Goal: Transaction & Acquisition: Download file/media

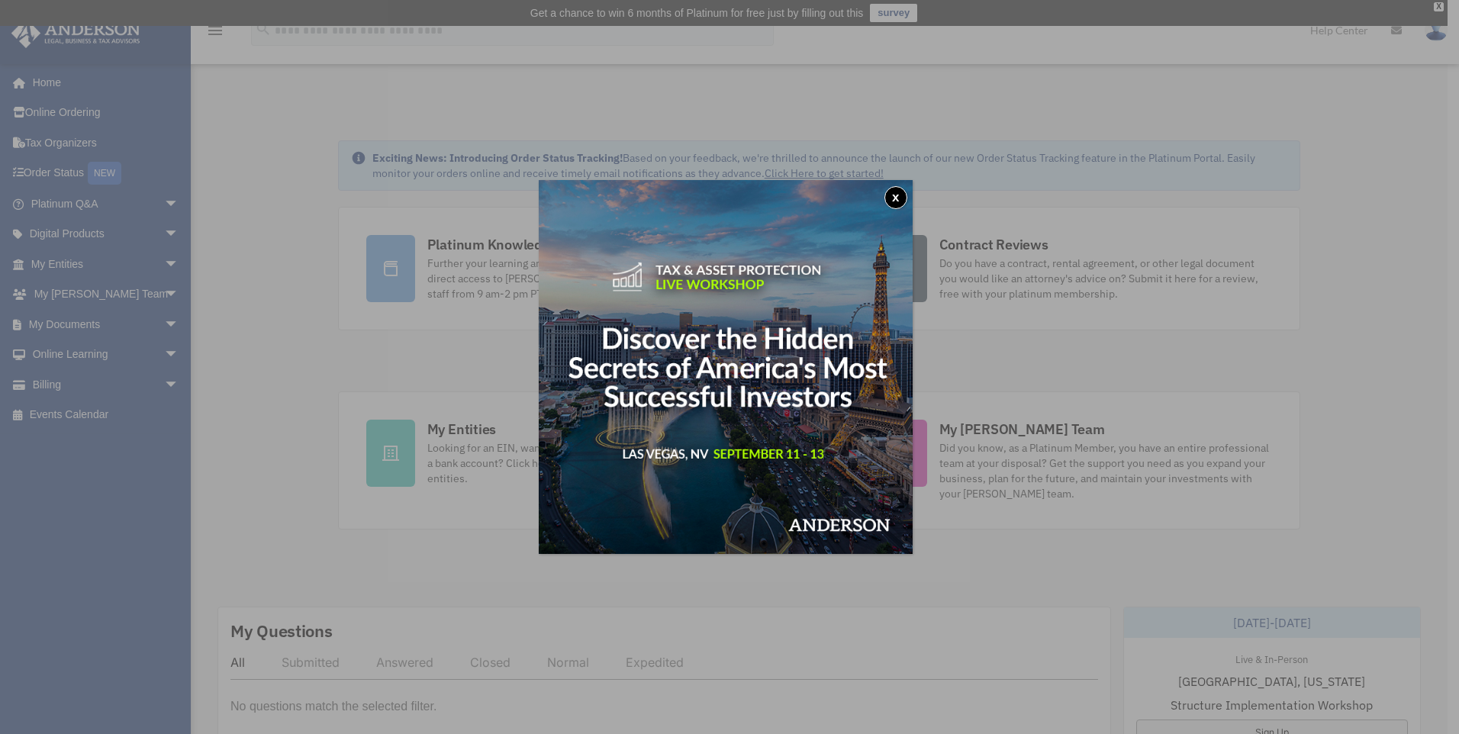
click at [903, 195] on button "x" at bounding box center [896, 197] width 23 height 23
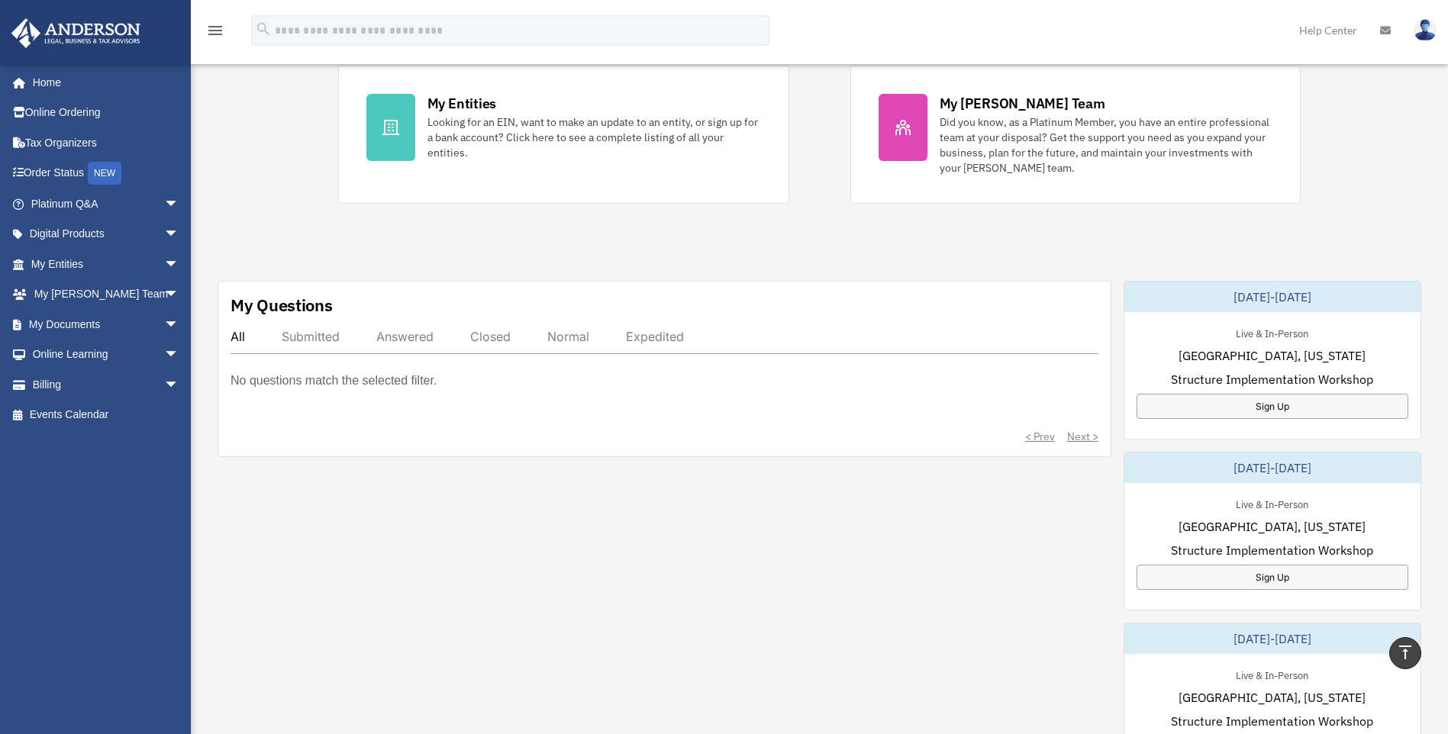
scroll to position [254, 0]
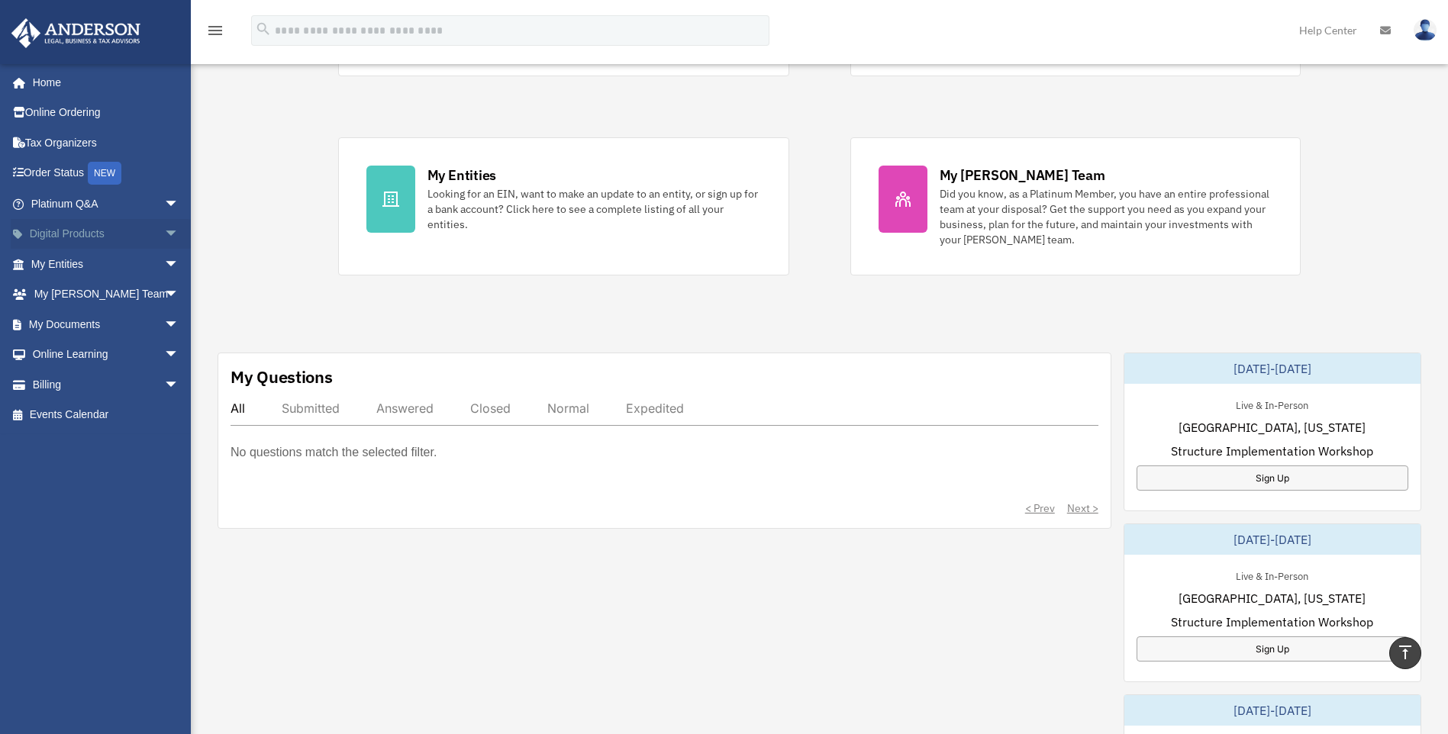
click at [164, 227] on span "arrow_drop_down" at bounding box center [179, 234] width 31 height 31
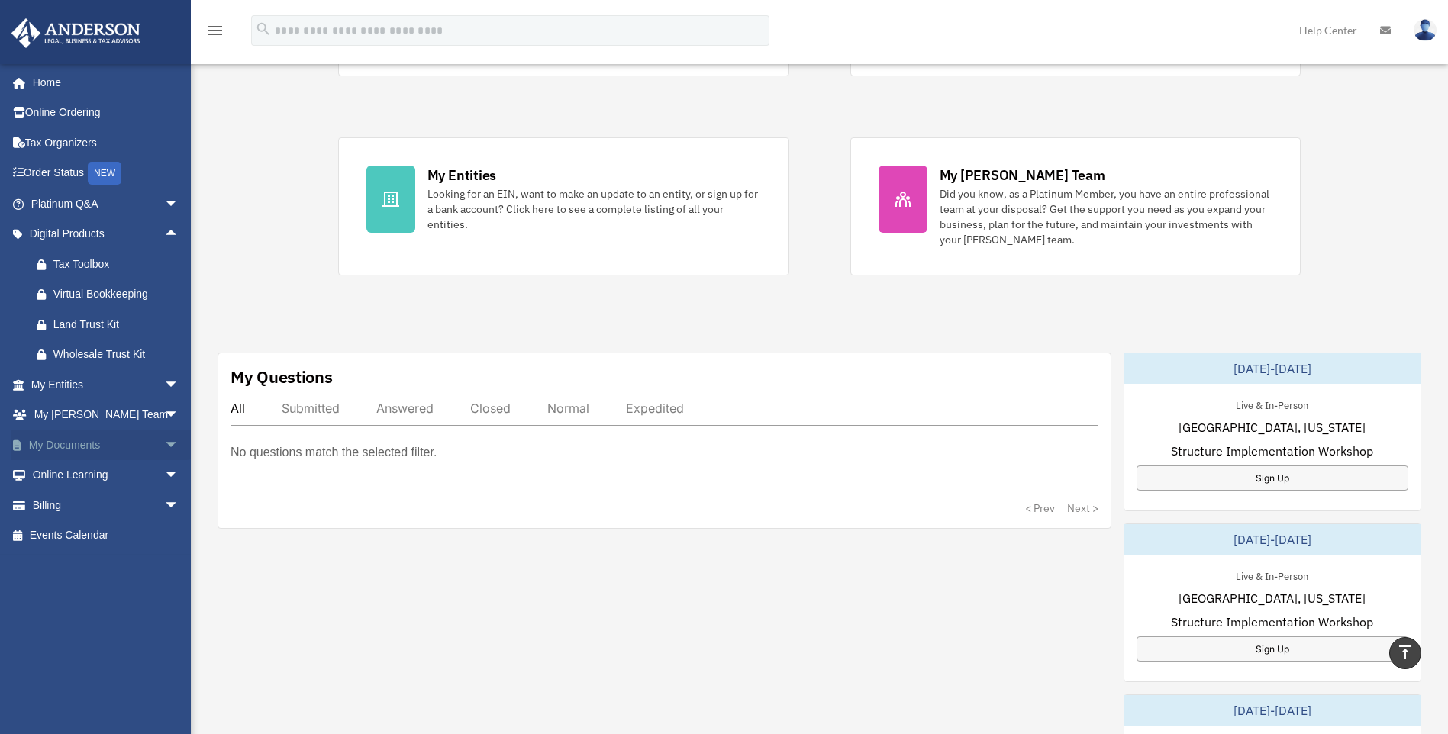
click at [164, 441] on span "arrow_drop_down" at bounding box center [179, 445] width 31 height 31
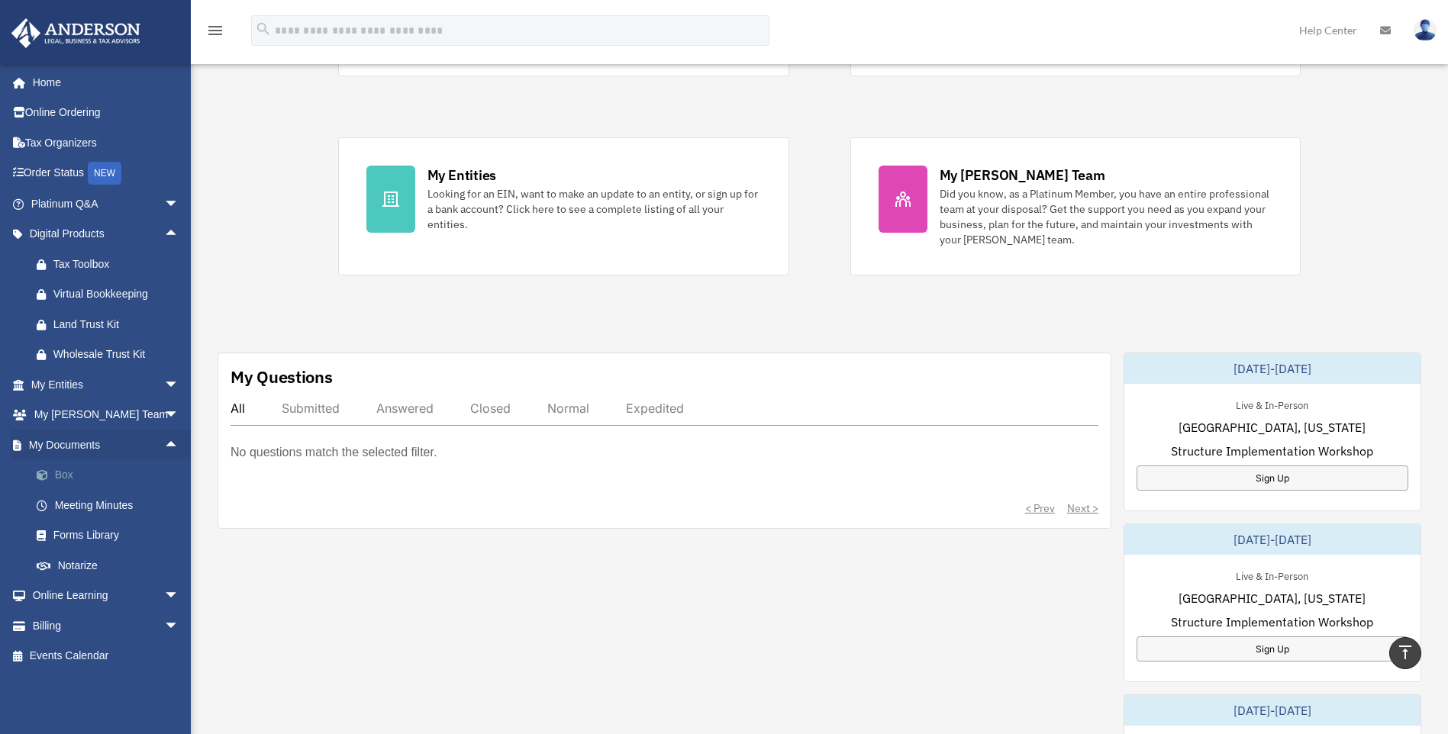
click at [69, 472] on link "Box" at bounding box center [111, 475] width 181 height 31
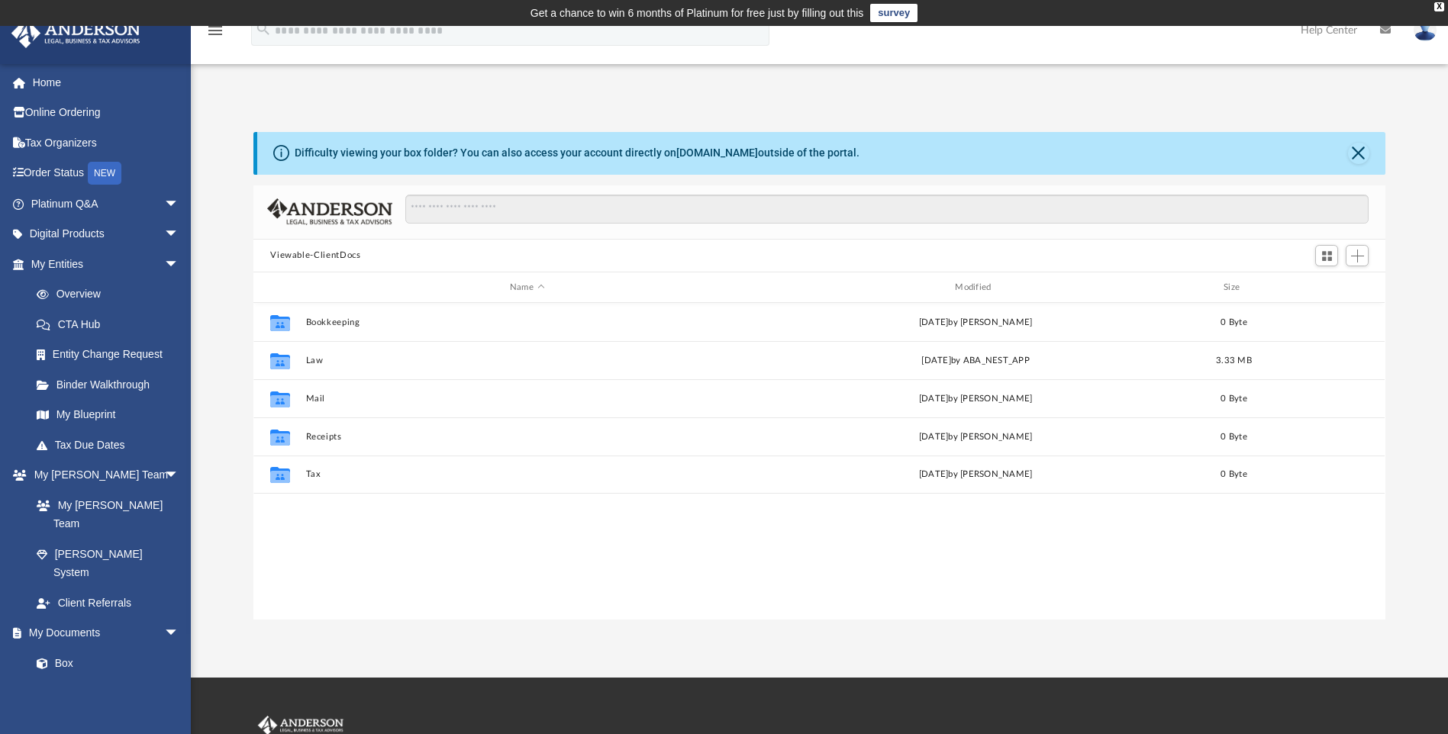
scroll to position [336, 1121]
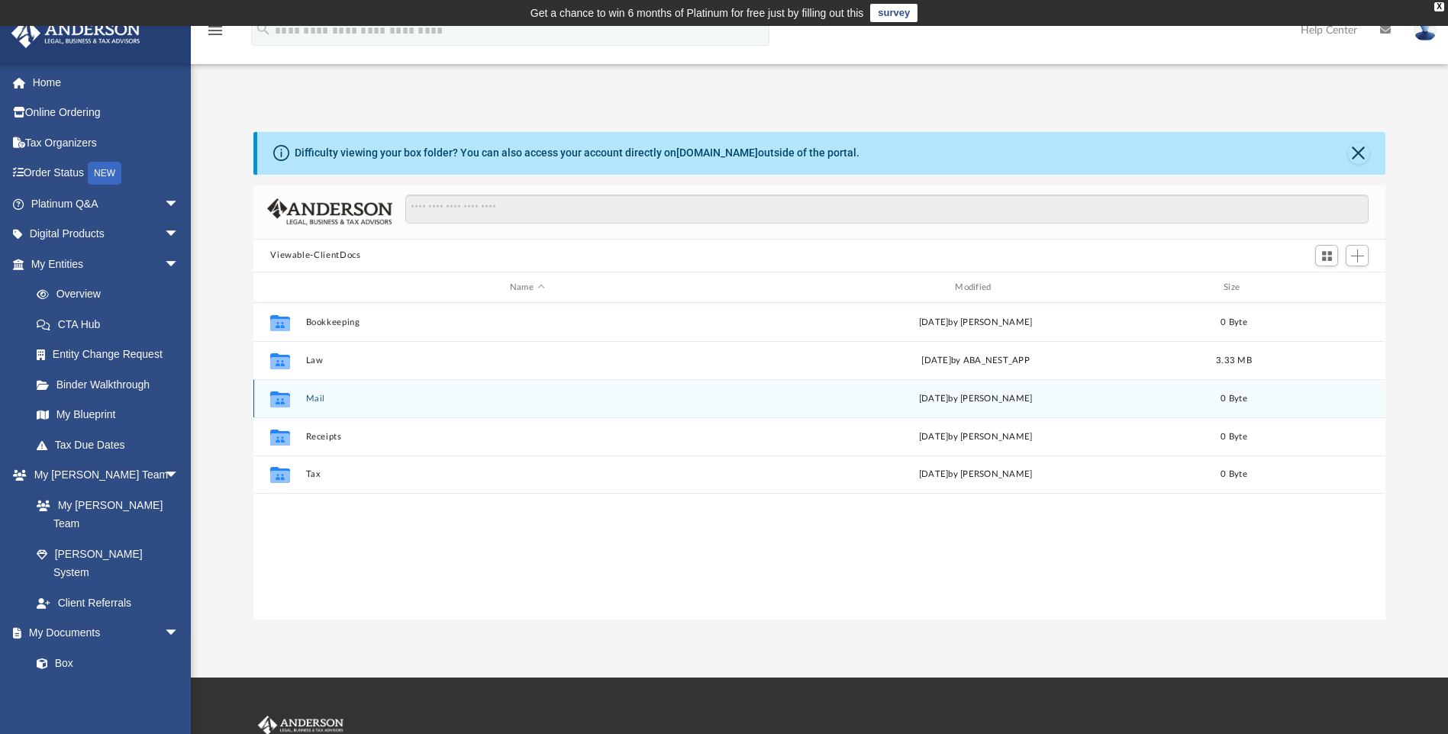
click at [389, 405] on div "Collaborated Folder Mail [DATE] by [PERSON_NAME] 0 Byte" at bounding box center [818, 398] width 1131 height 38
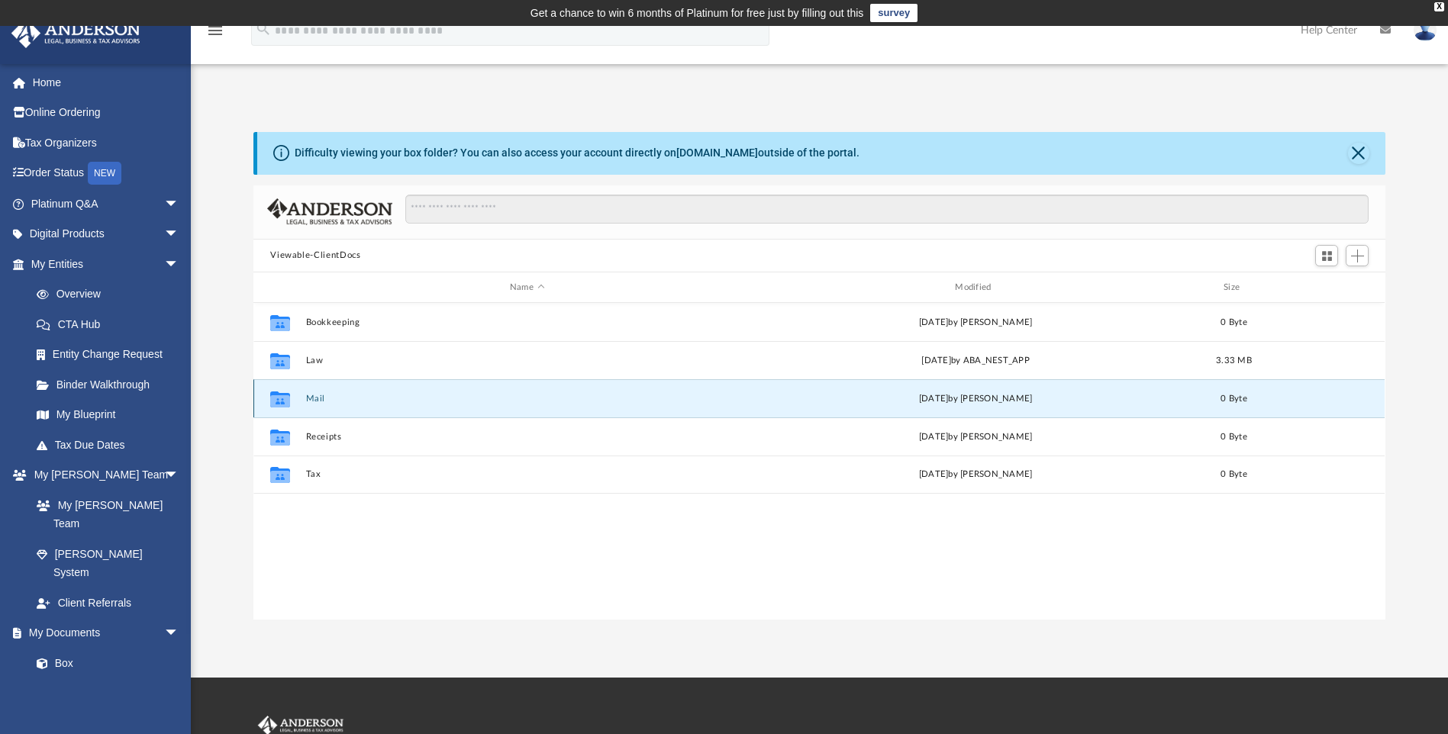
click at [317, 398] on button "Mail" at bounding box center [527, 399] width 442 height 10
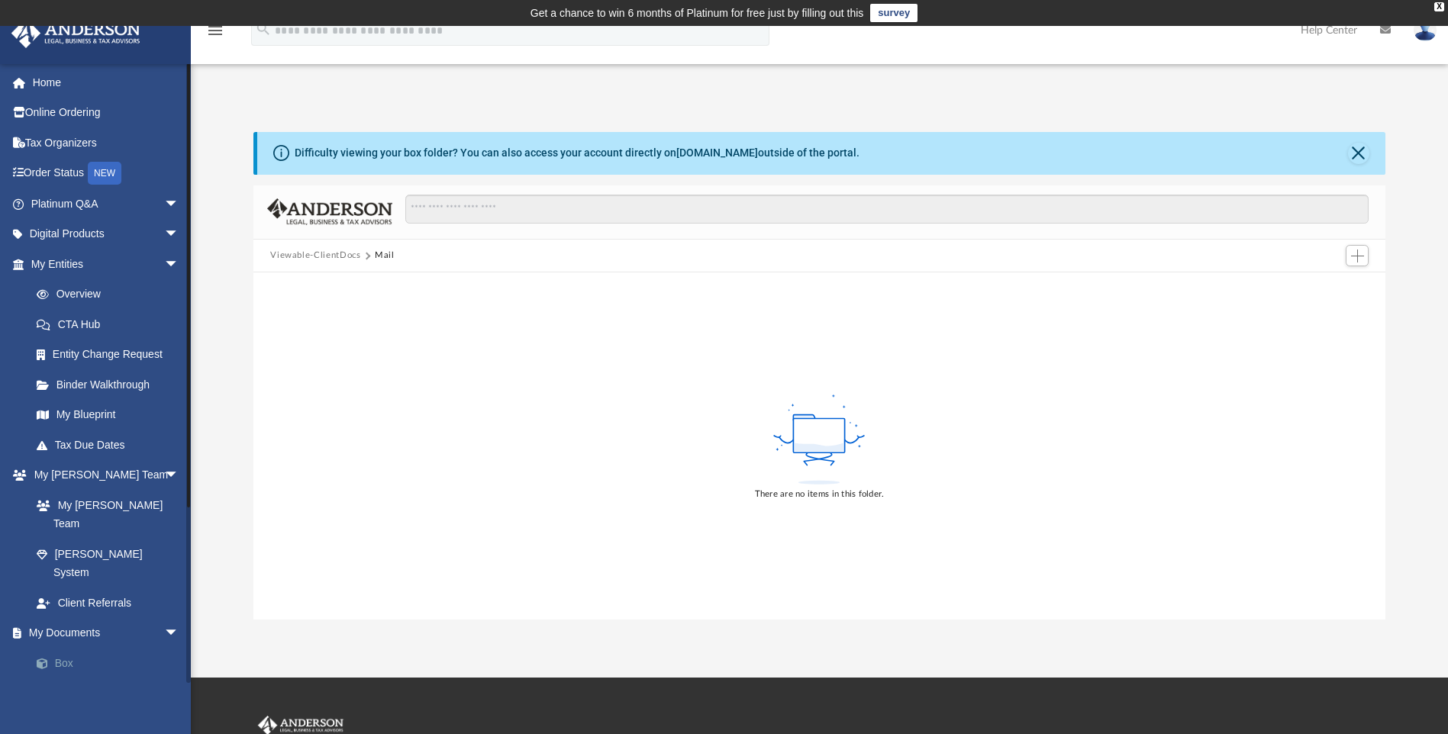
click at [73, 648] on link "Box" at bounding box center [111, 663] width 181 height 31
click at [330, 258] on button "Viewable-ClientDocs" at bounding box center [315, 256] width 90 height 14
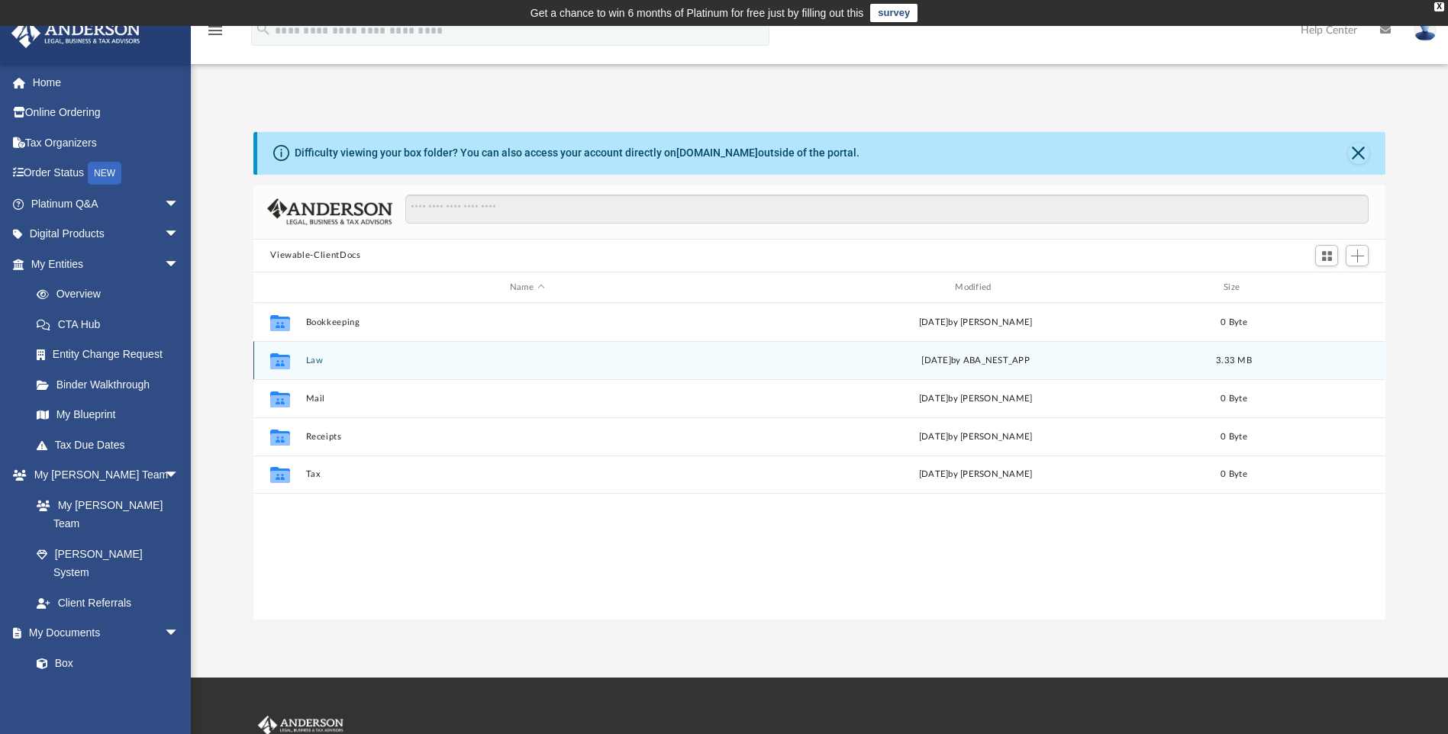
click at [311, 360] on button "Law" at bounding box center [527, 361] width 442 height 10
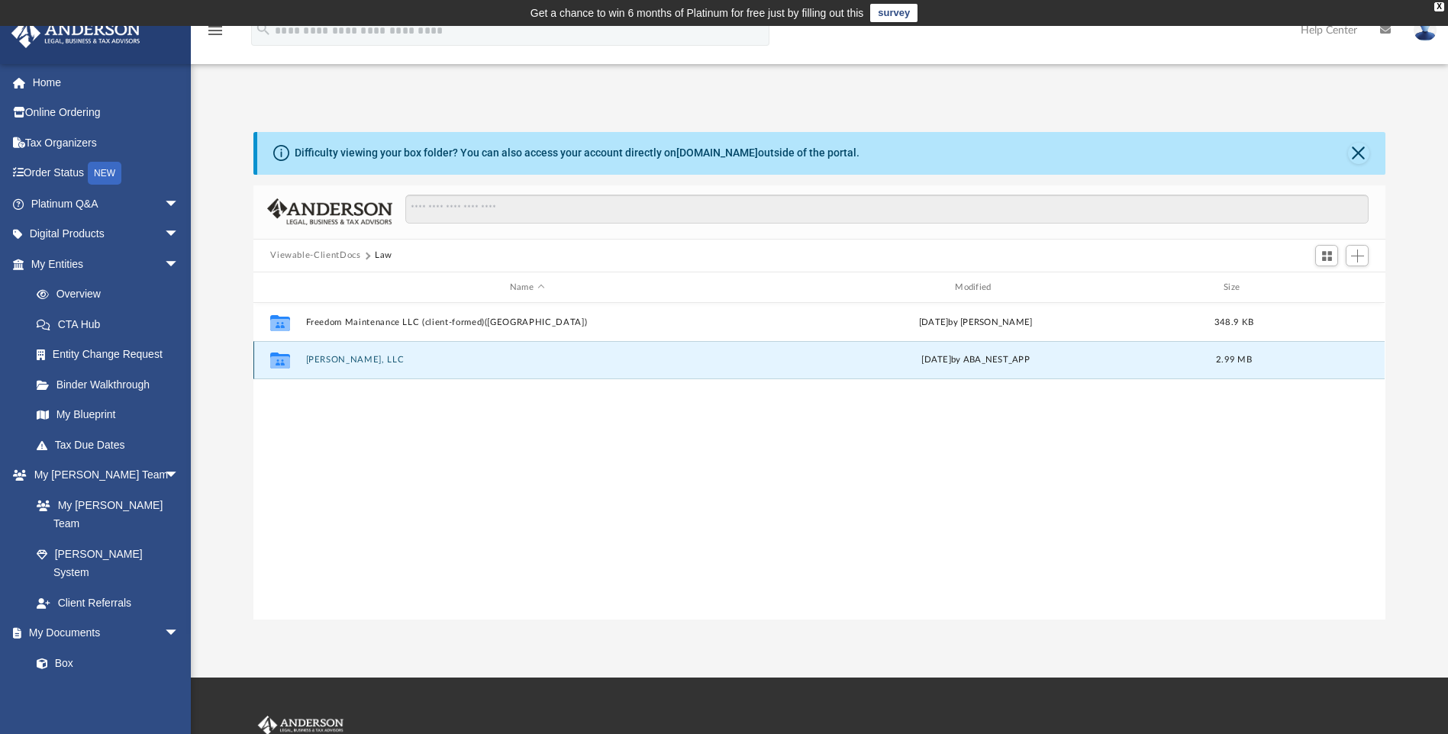
click at [337, 359] on button "Michael Richard, LLC" at bounding box center [527, 361] width 442 height 10
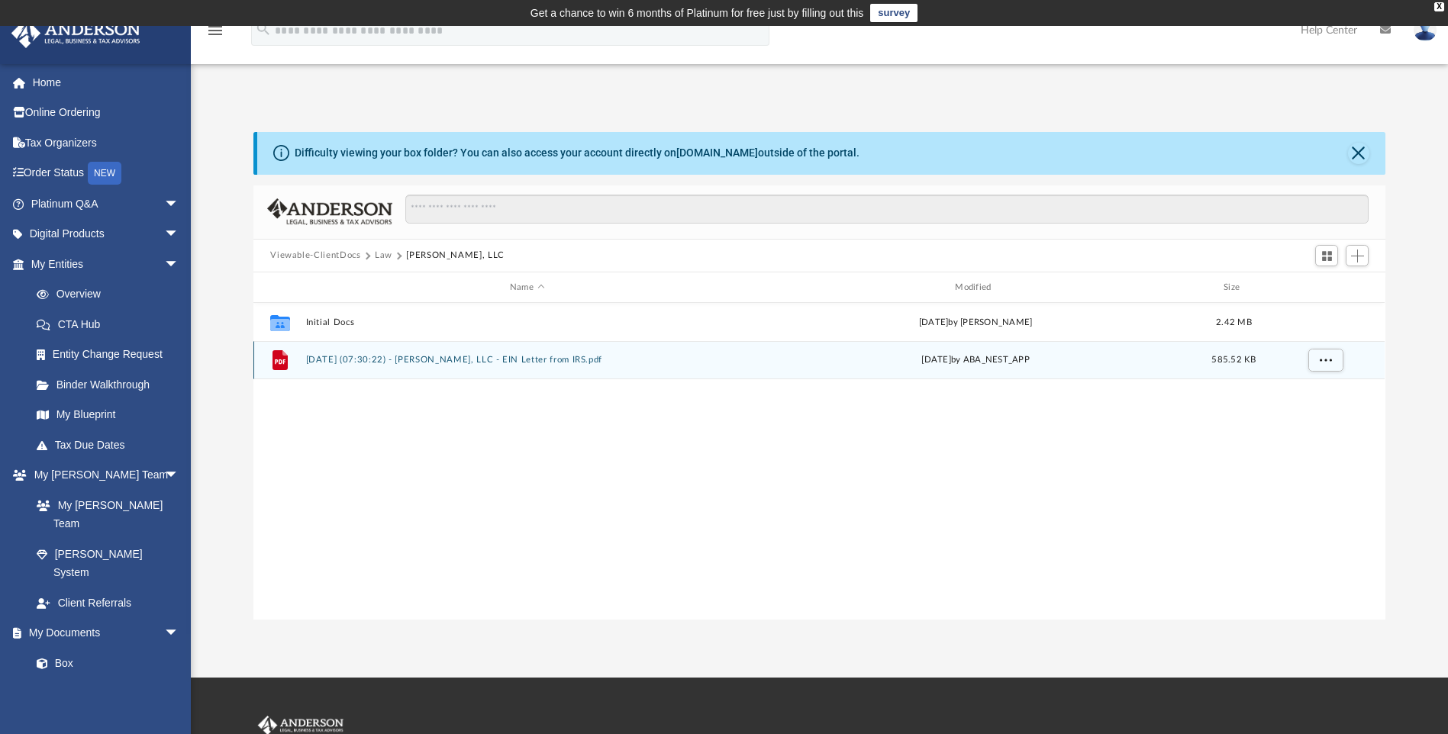
click at [537, 359] on button "2025.08.08 (07:30:22) - Michael Richard, LLC - EIN Letter from IRS.pdf" at bounding box center [527, 361] width 442 height 10
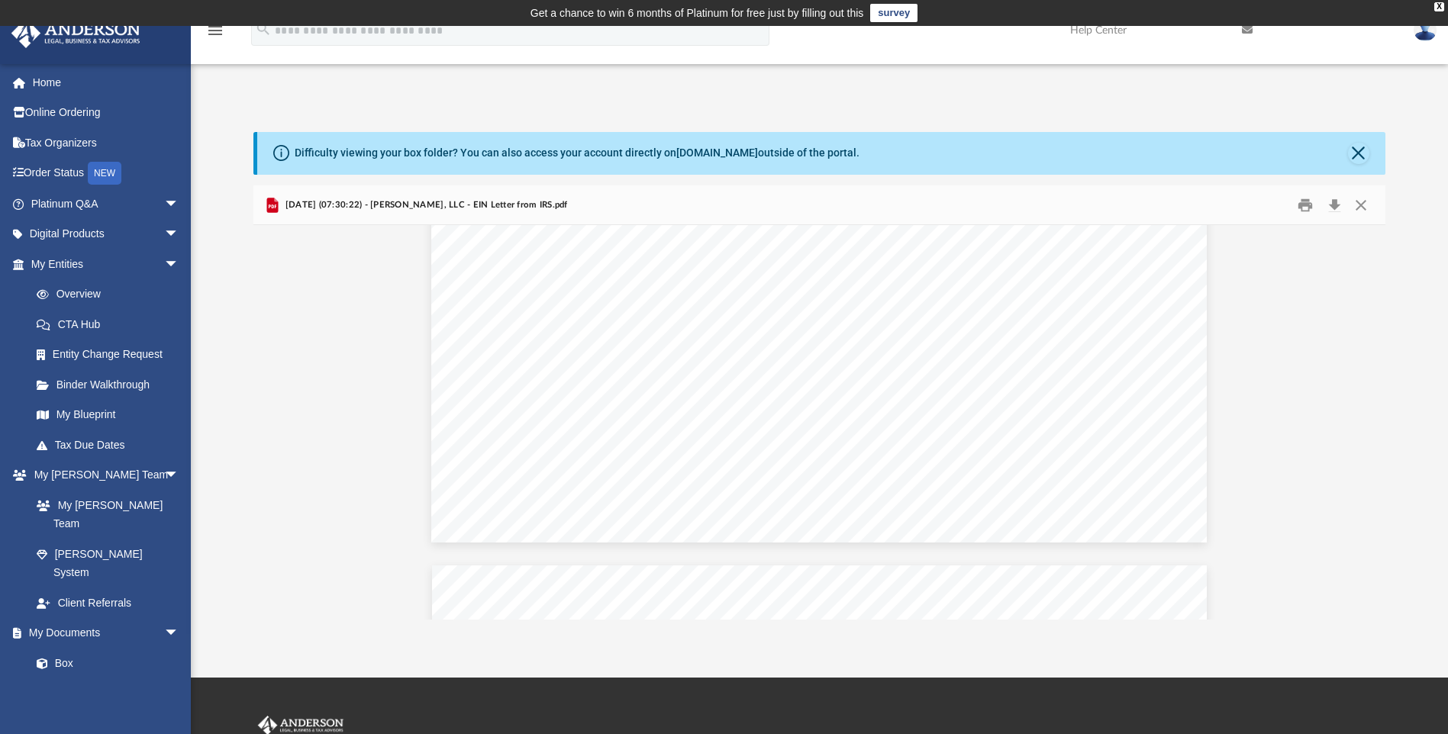
scroll to position [2714, 0]
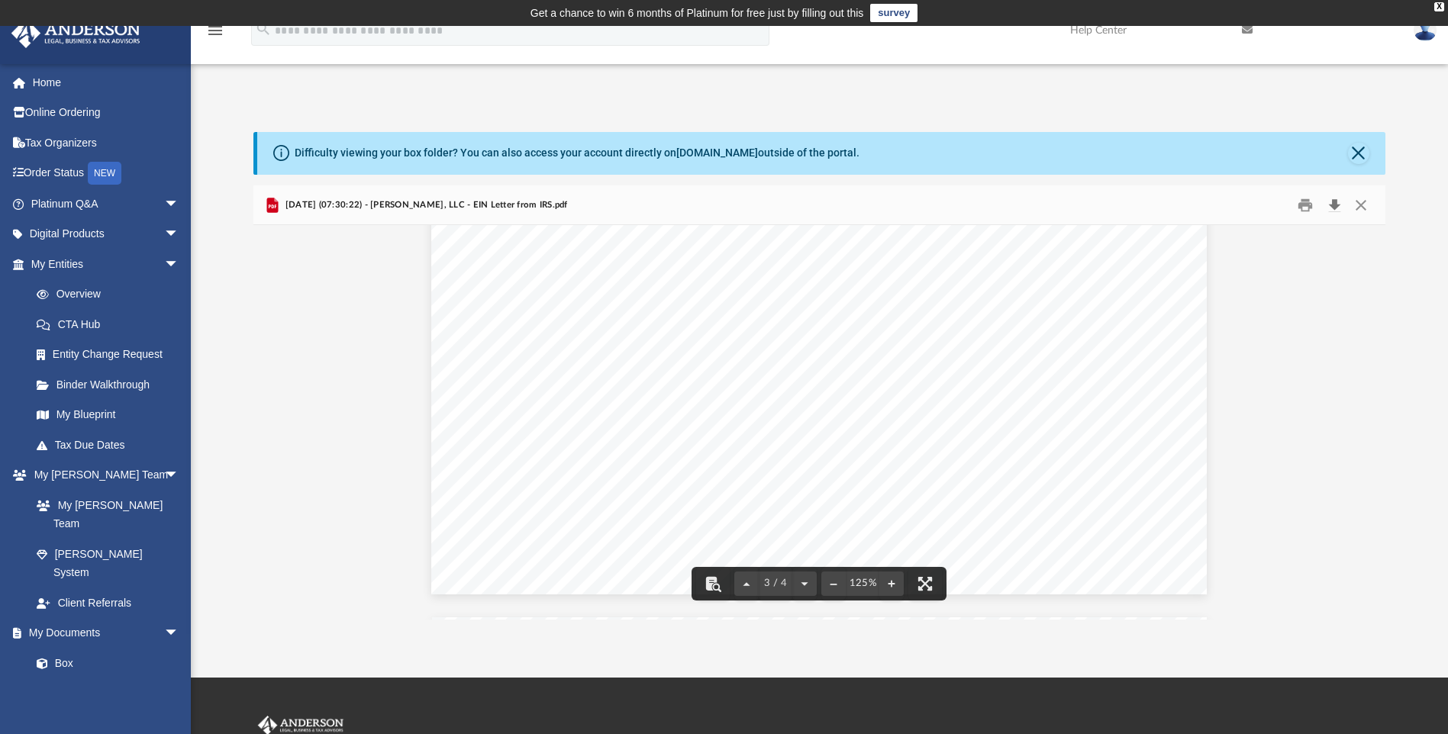
click at [1332, 207] on button "Download" at bounding box center [1333, 205] width 27 height 24
click at [68, 648] on link "Box" at bounding box center [111, 663] width 181 height 31
click at [398, 92] on div "App dmichaels1225@yahoo.com Sign Out service@freedommaintenancesj.com Home Onli…" at bounding box center [724, 352] width 1448 height 536
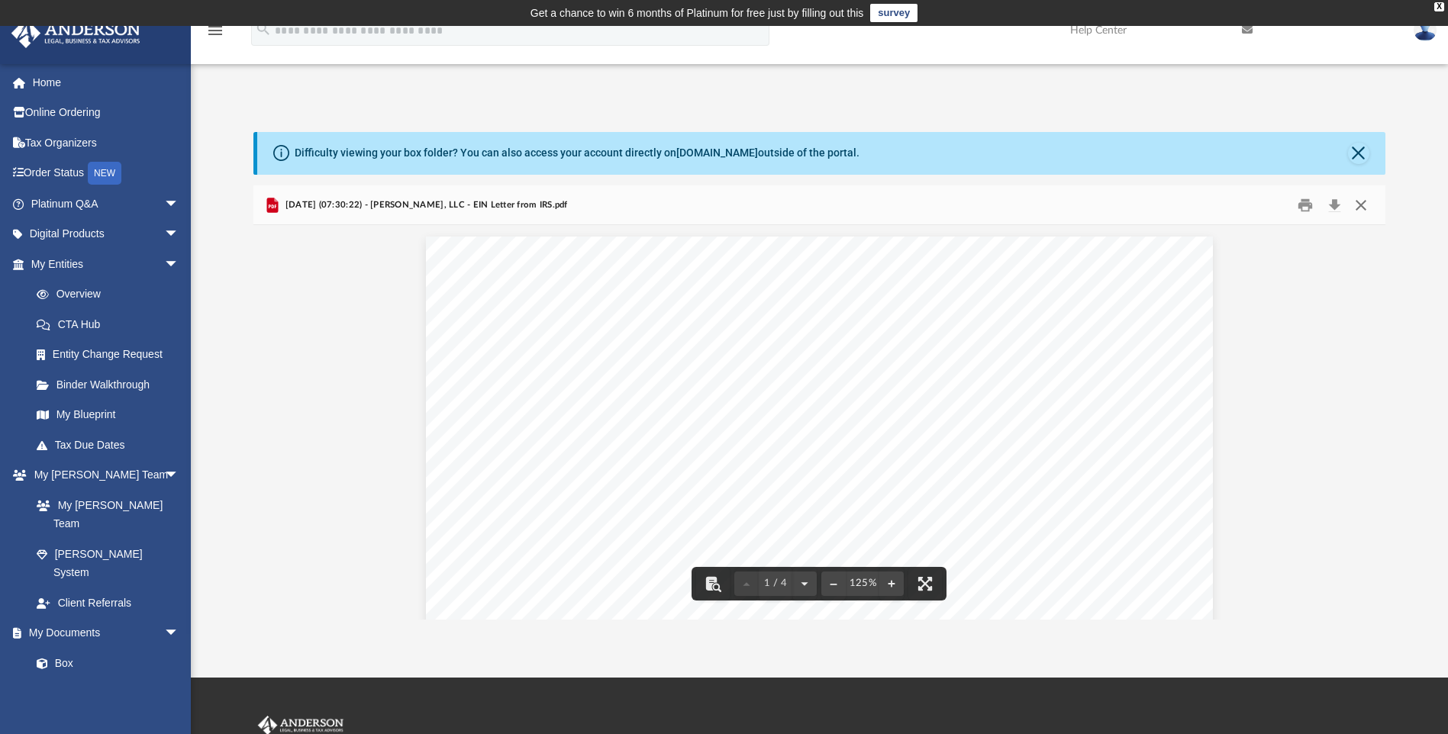
click at [1361, 203] on button "Close" at bounding box center [1360, 205] width 27 height 24
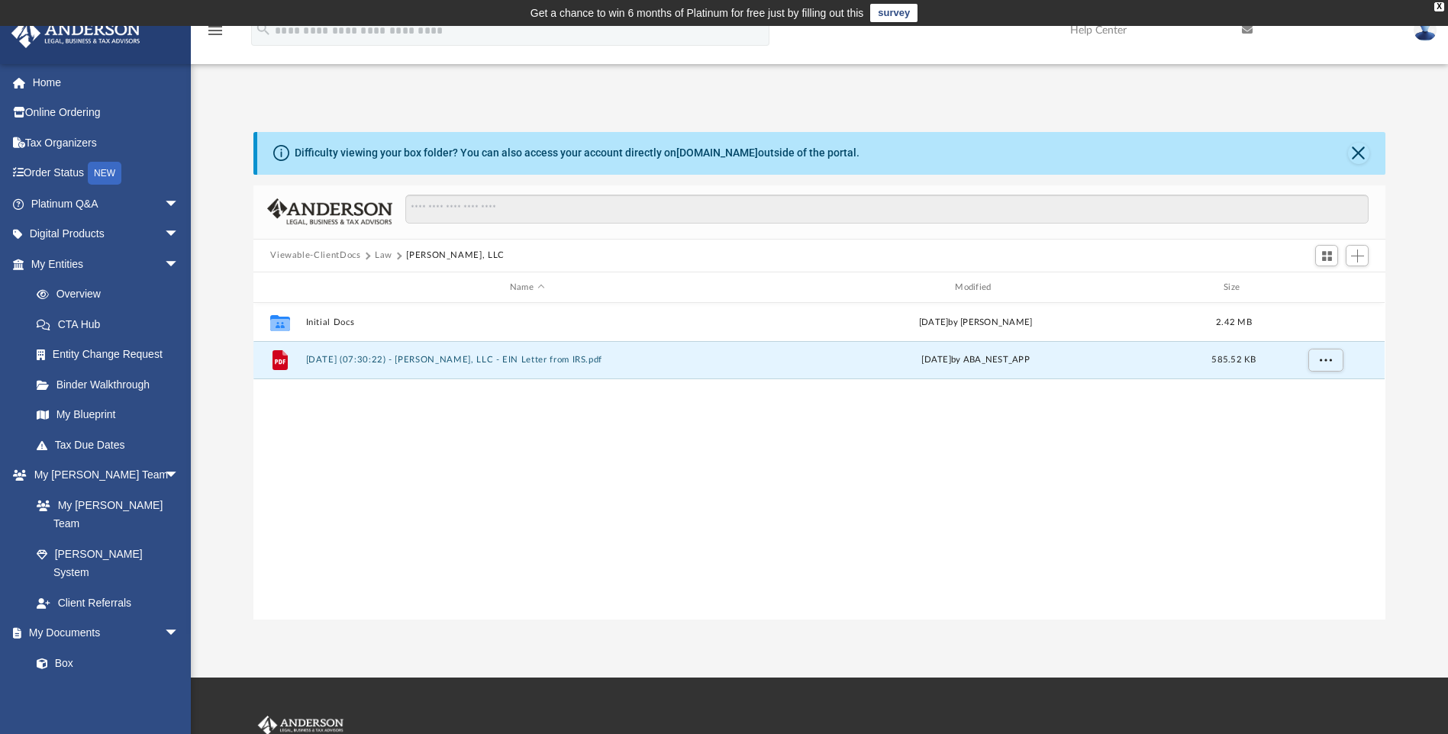
click at [488, 437] on div "Collaborated Folder Initial Docs Thu Jul 31 2025 by Lindsay Haggie 2.42 MB File…" at bounding box center [818, 461] width 1131 height 316
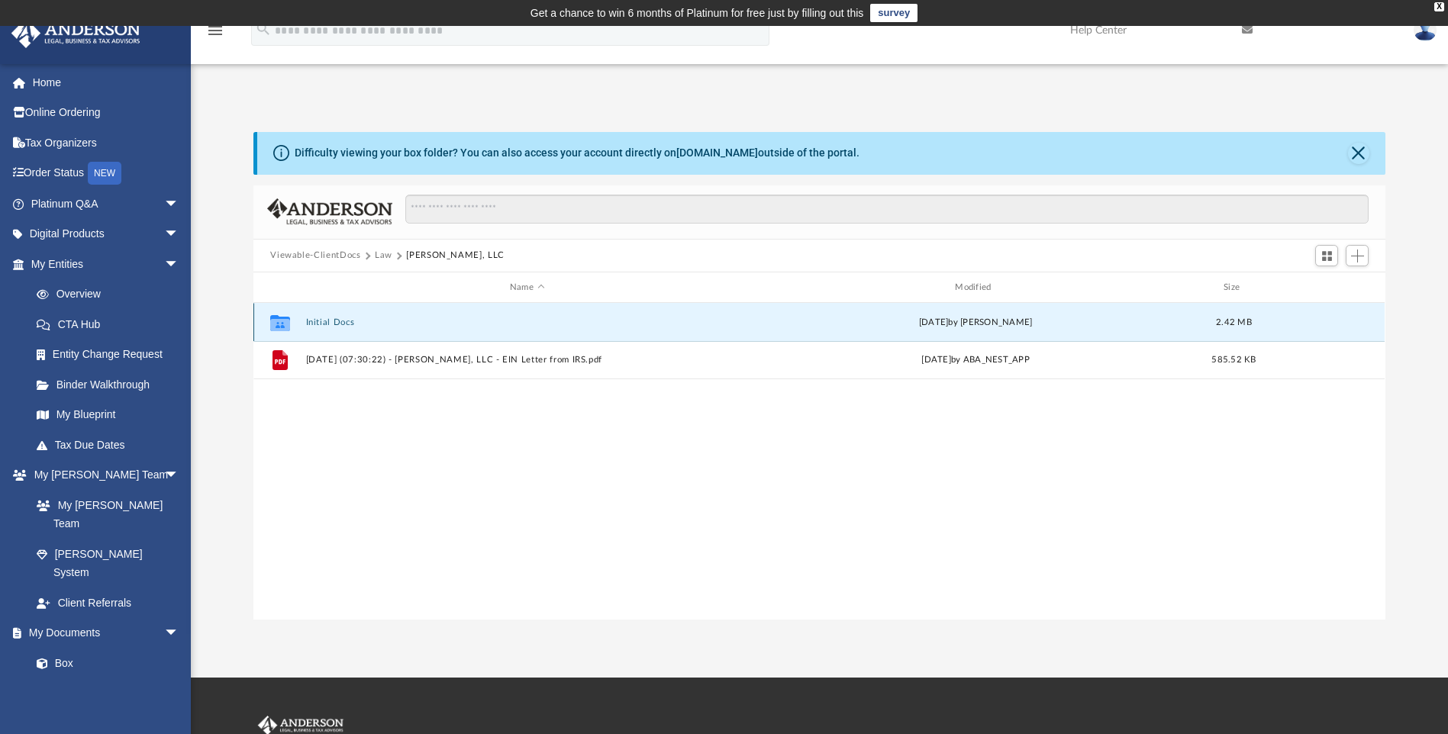
click at [347, 318] on button "Initial Docs" at bounding box center [527, 323] width 442 height 10
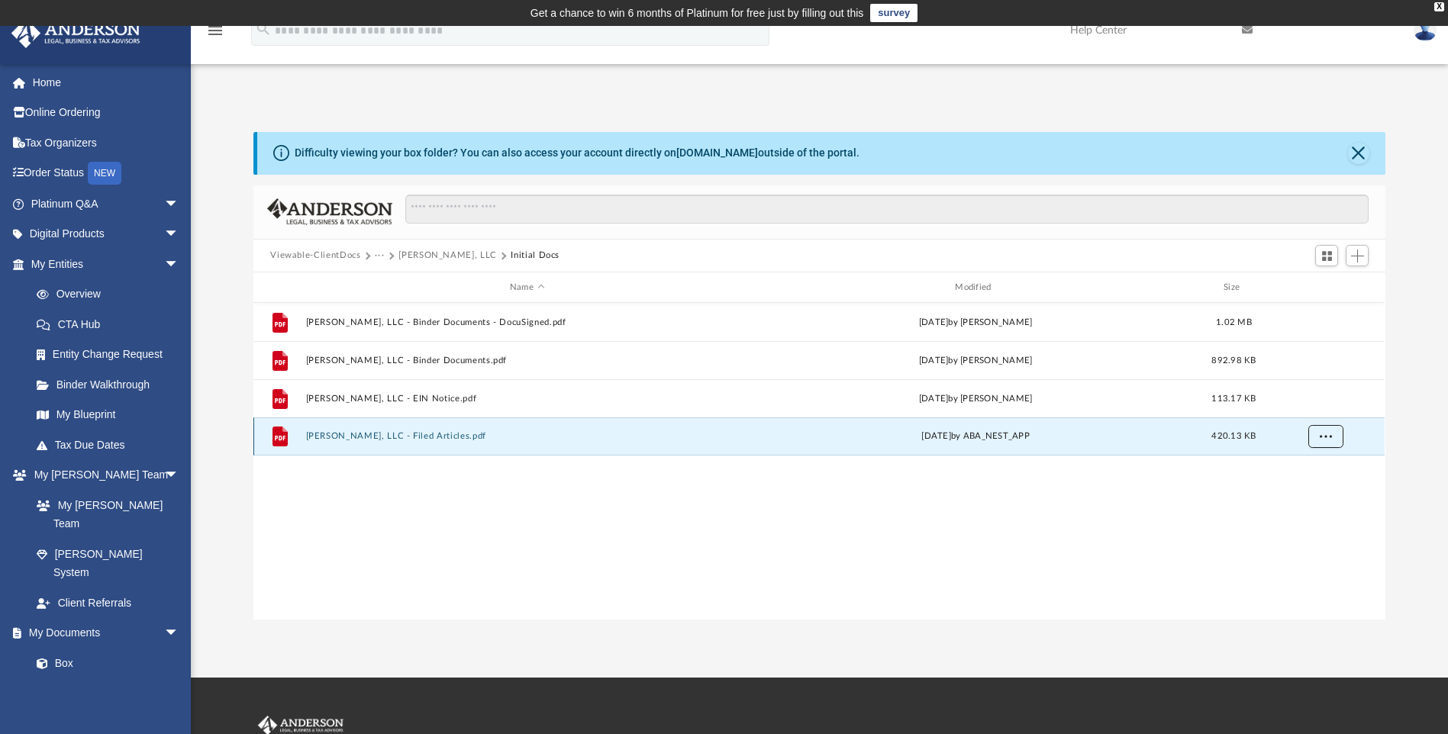
click at [1333, 435] on button "More options" at bounding box center [1325, 437] width 35 height 23
click at [1311, 494] on li "Download" at bounding box center [1312, 492] width 44 height 16
click at [334, 253] on button "Viewable-ClientDocs" at bounding box center [315, 256] width 90 height 14
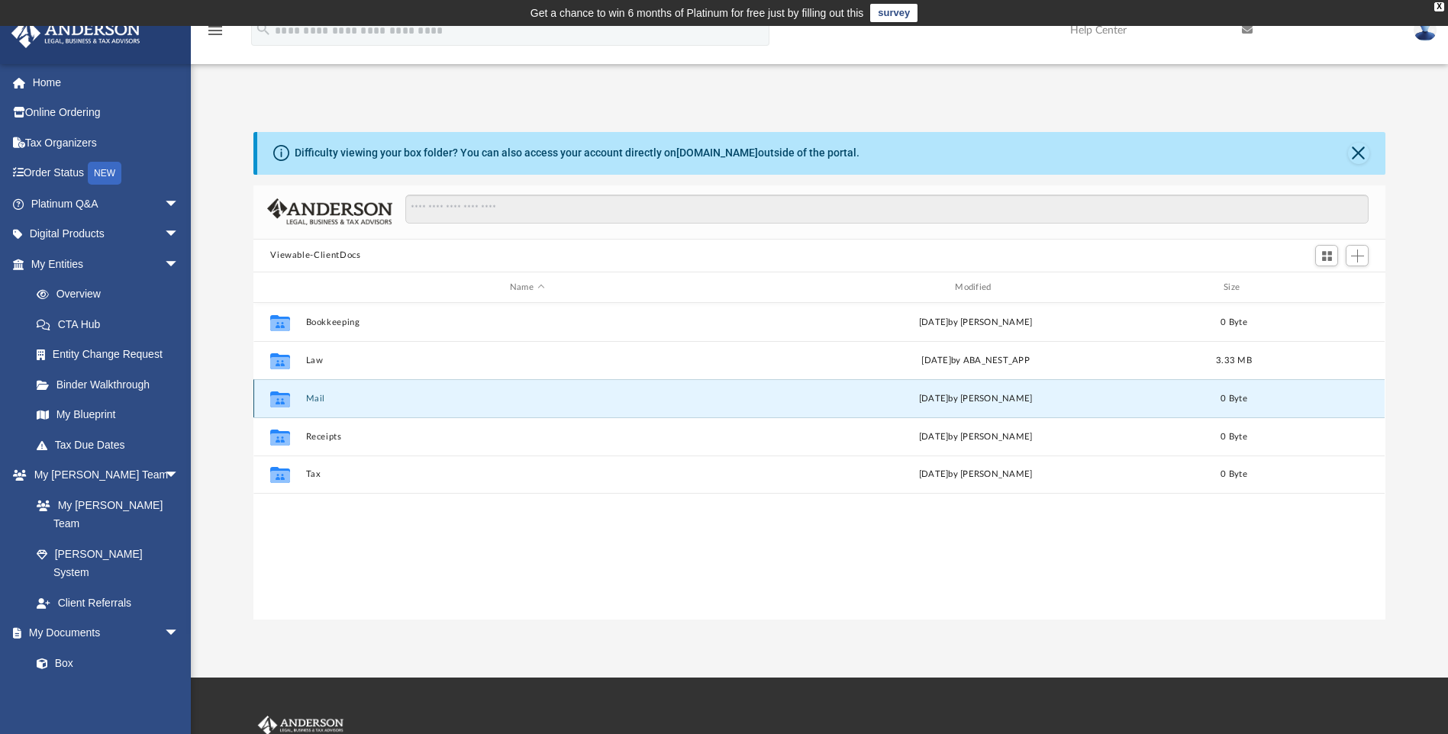
click at [316, 396] on button "Mail" at bounding box center [527, 399] width 442 height 10
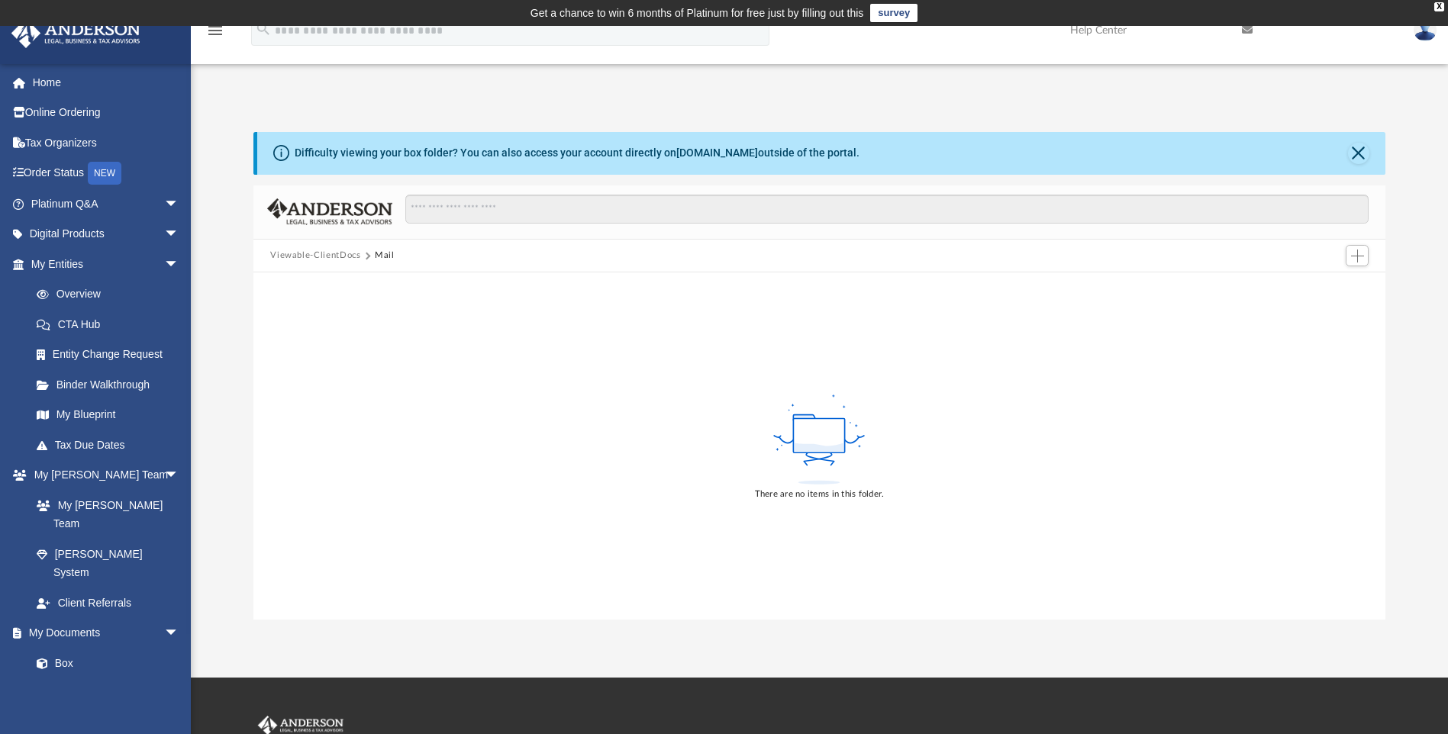
click at [308, 259] on button "Viewable-ClientDocs" at bounding box center [315, 256] width 90 height 14
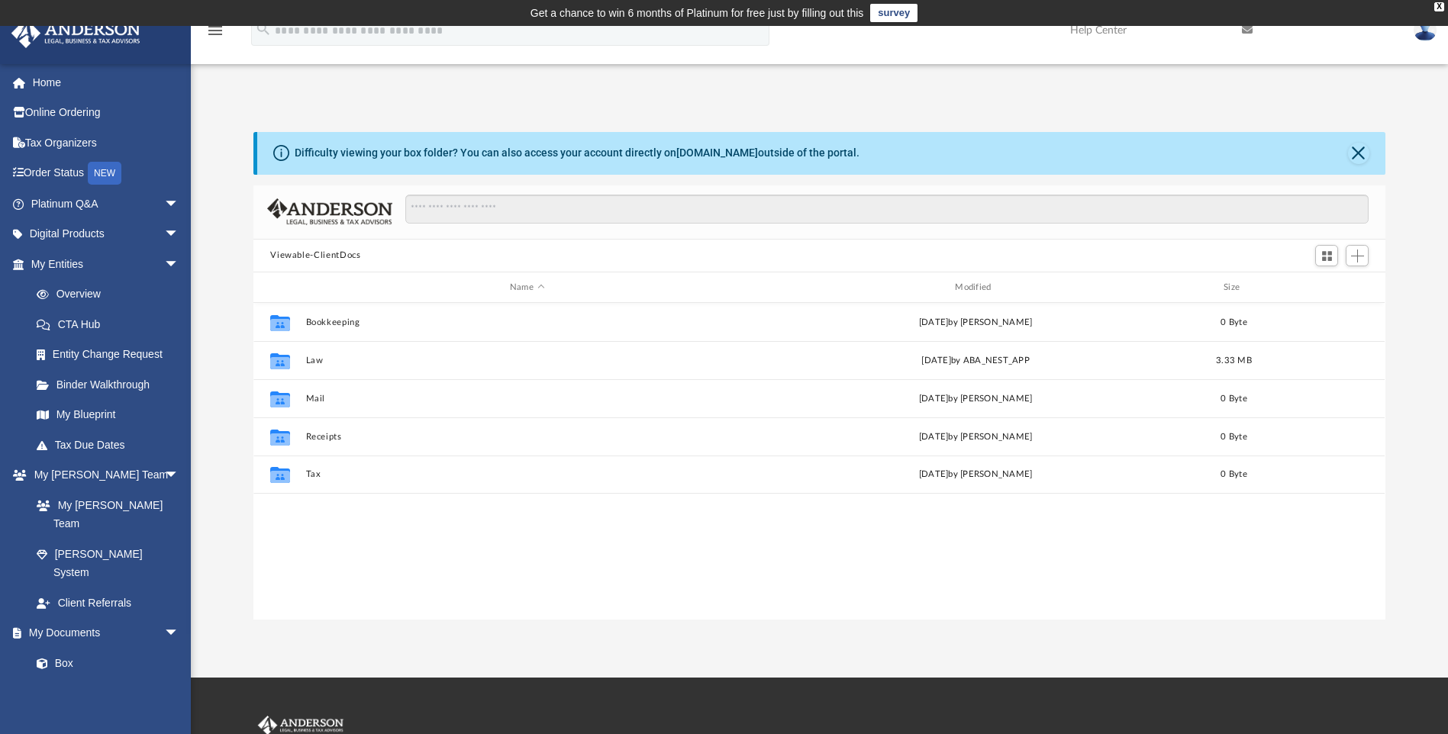
scroll to position [336, 1121]
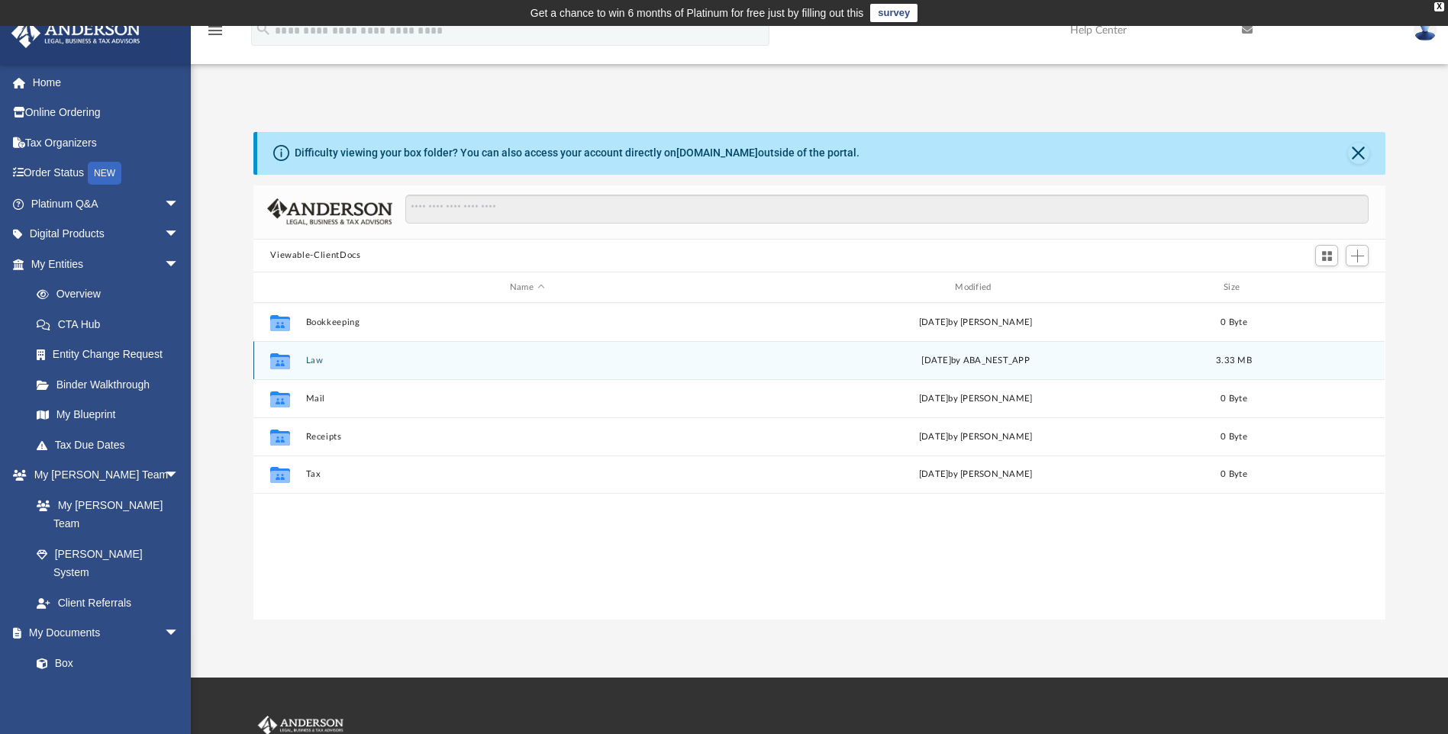
click at [308, 363] on button "Law" at bounding box center [527, 361] width 442 height 10
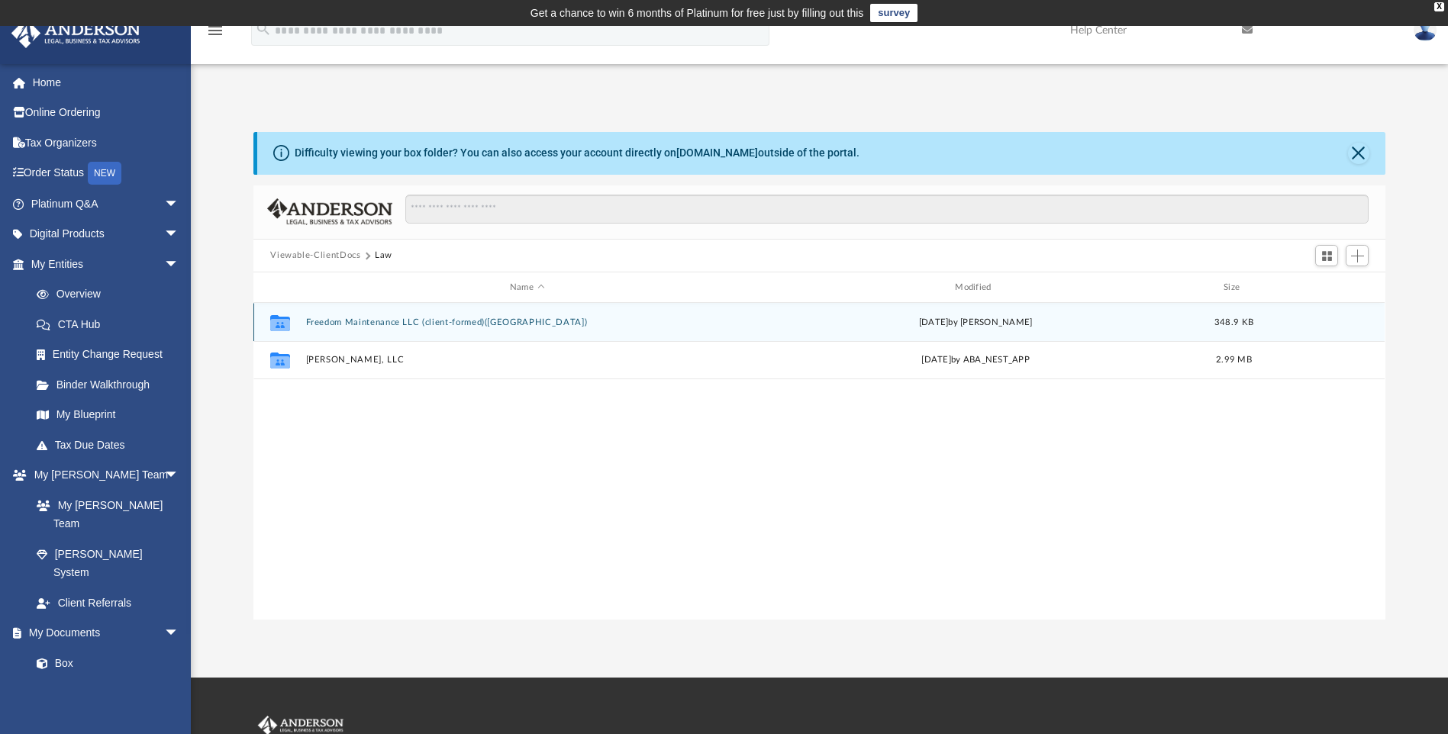
click at [384, 319] on button "Freedom Maintenance LLC (client-formed)(NJ)" at bounding box center [527, 323] width 442 height 10
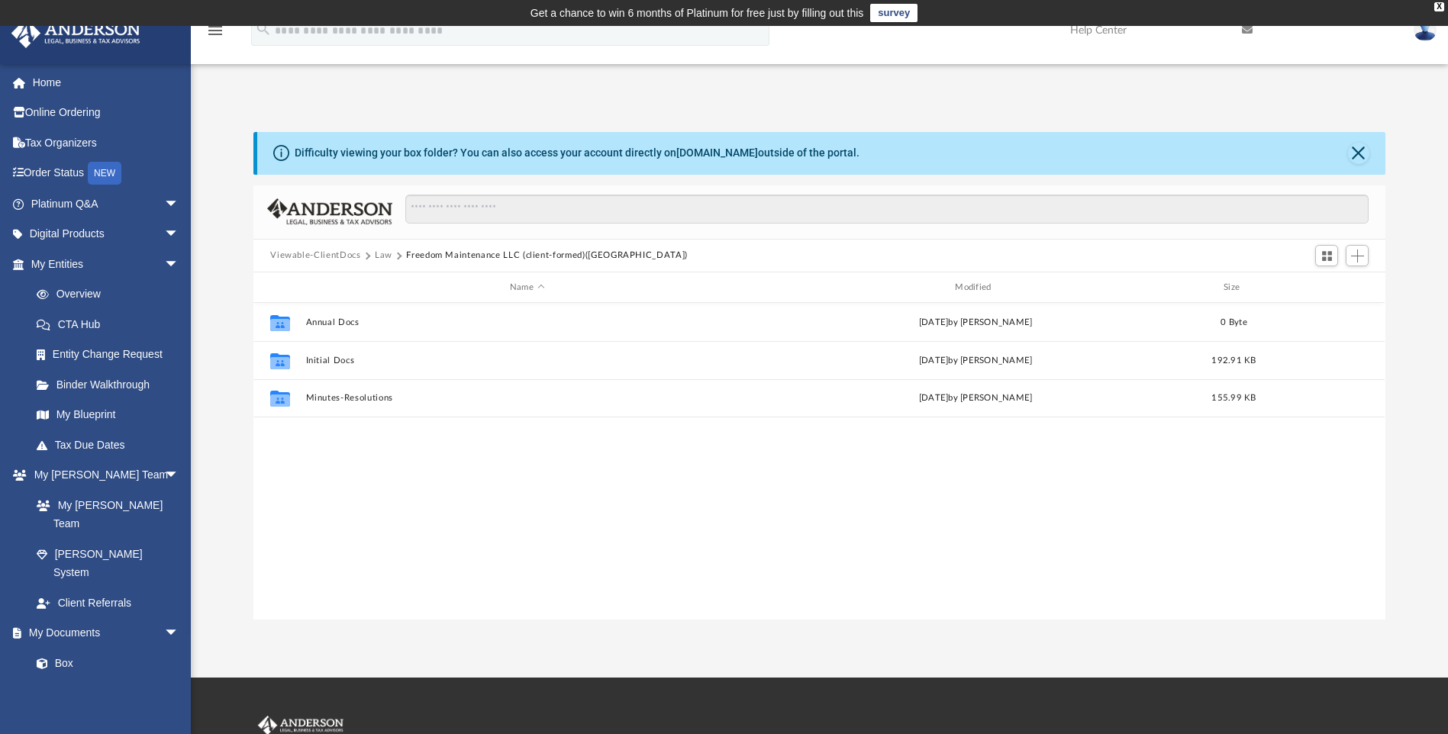
click at [380, 258] on button "Law" at bounding box center [384, 256] width 18 height 14
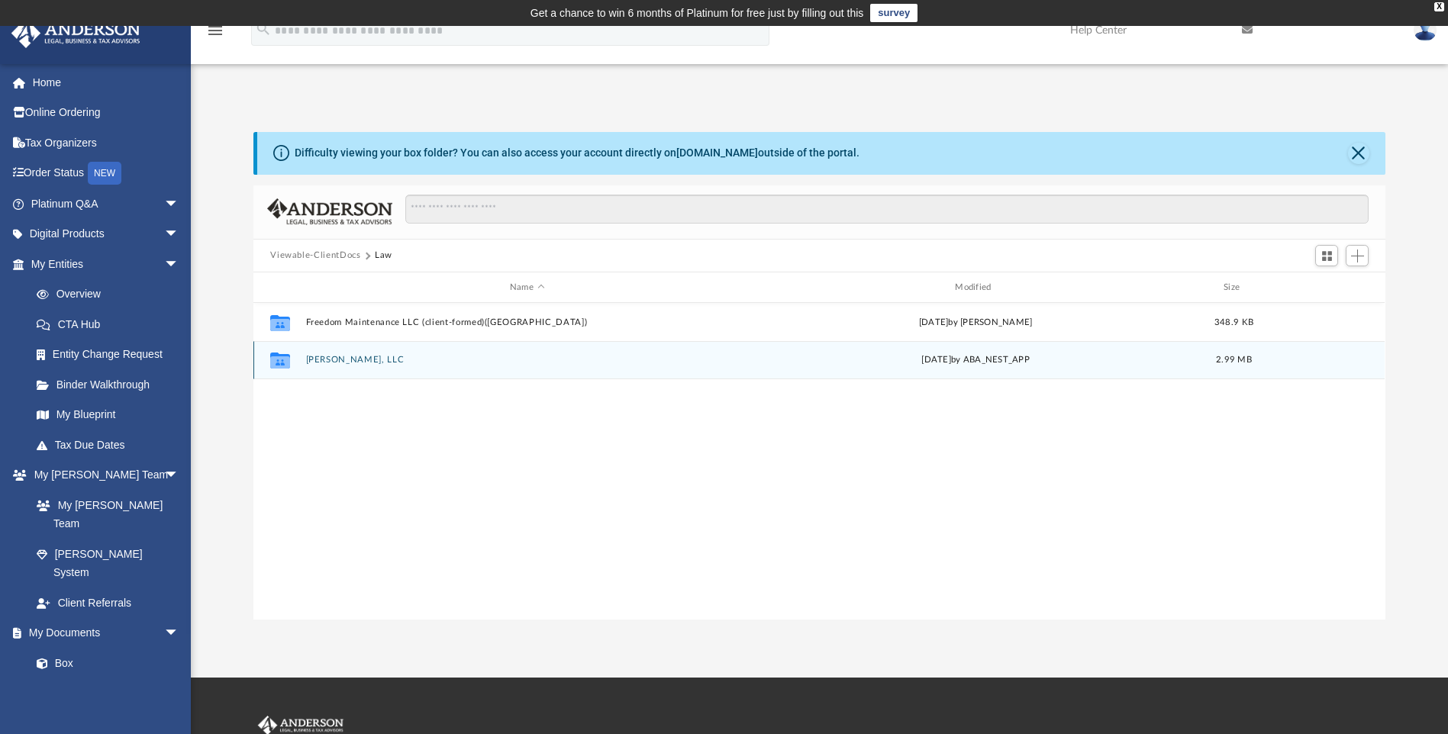
click at [356, 360] on button "Michael Richard, LLC" at bounding box center [527, 361] width 442 height 10
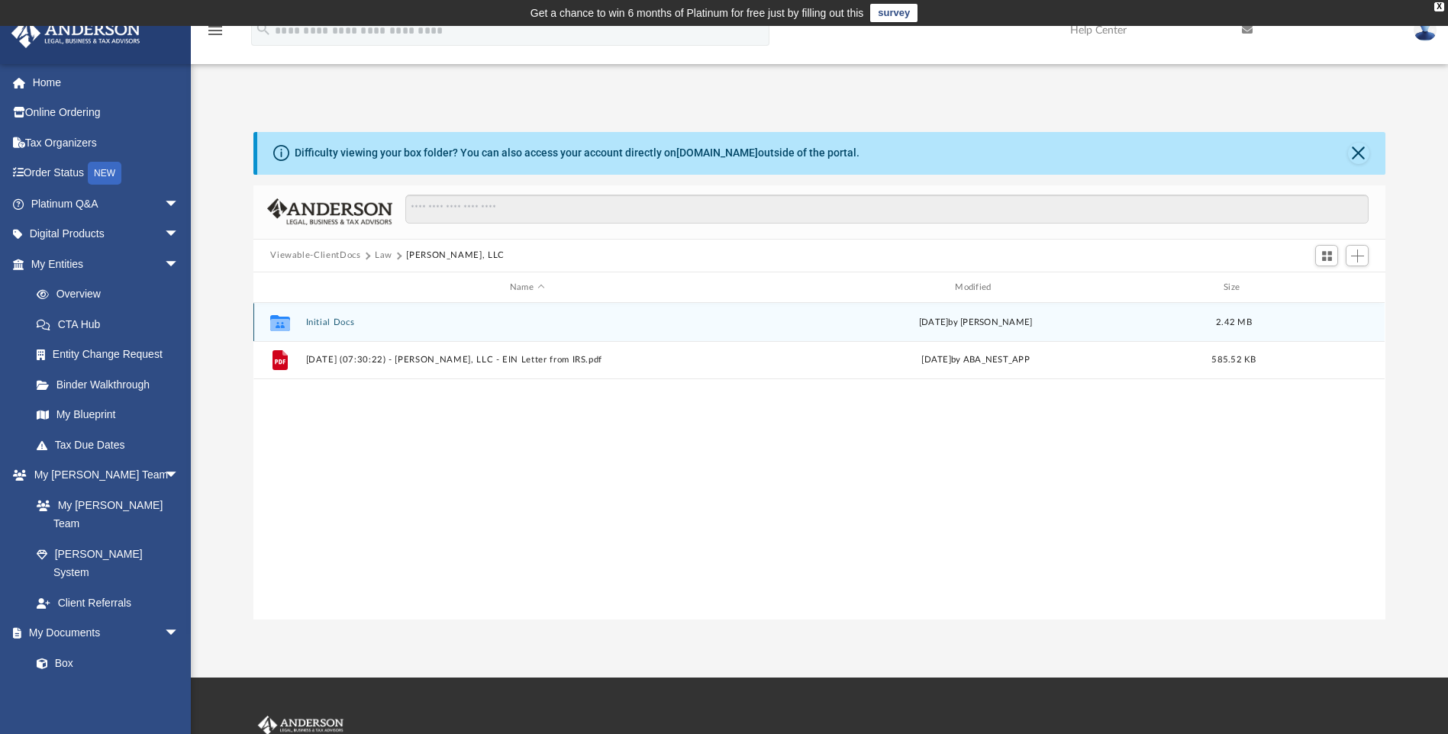
click at [330, 318] on button "Initial Docs" at bounding box center [527, 323] width 442 height 10
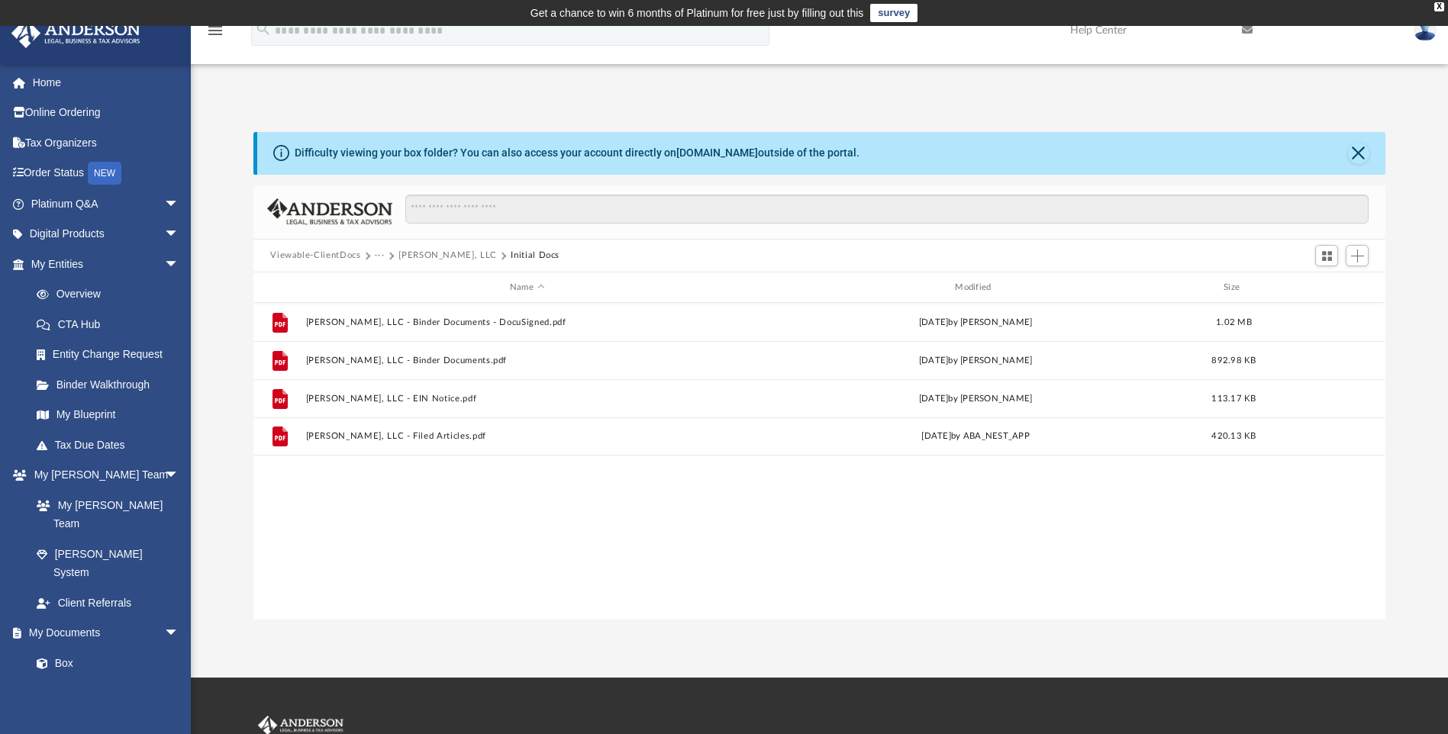
click at [324, 257] on button "Viewable-ClientDocs" at bounding box center [315, 256] width 90 height 14
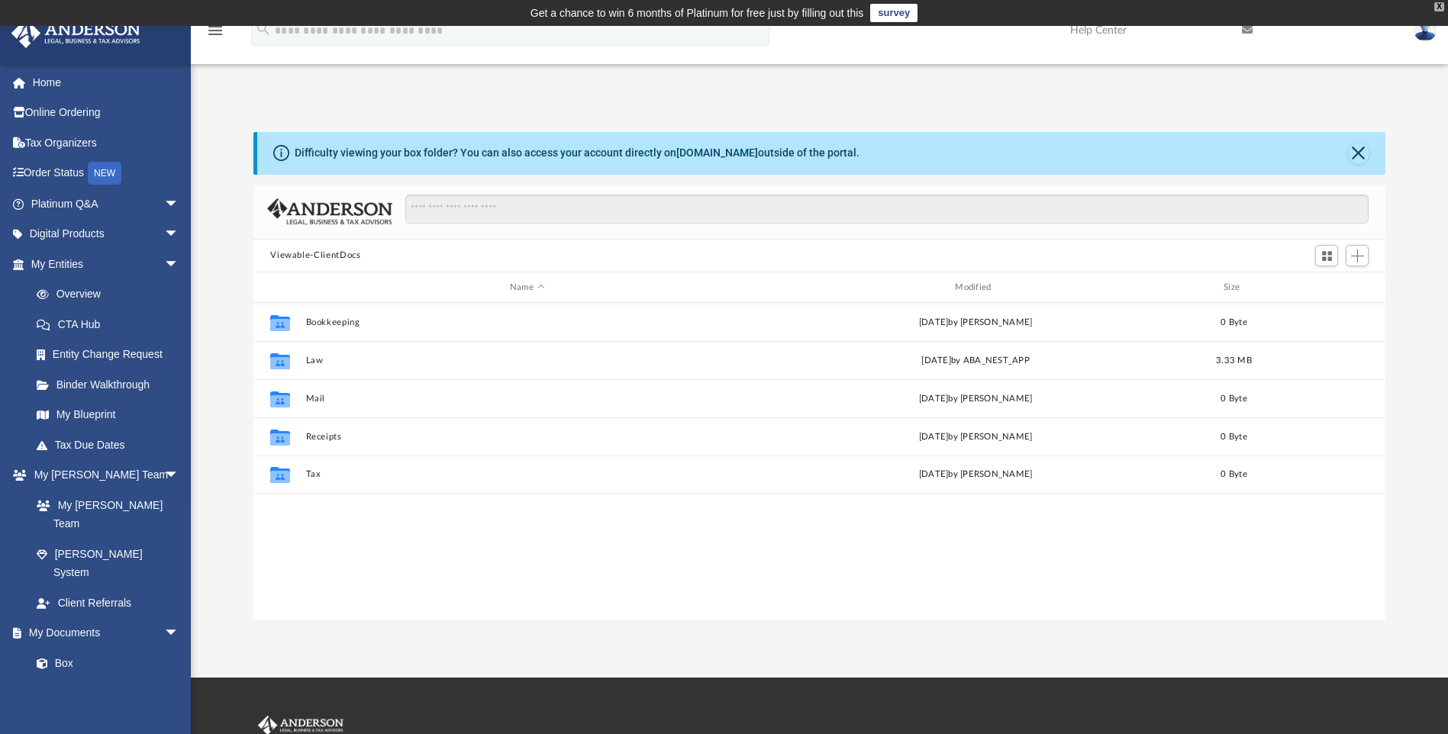
click at [1437, 6] on div "X" at bounding box center [1439, 6] width 10 height 9
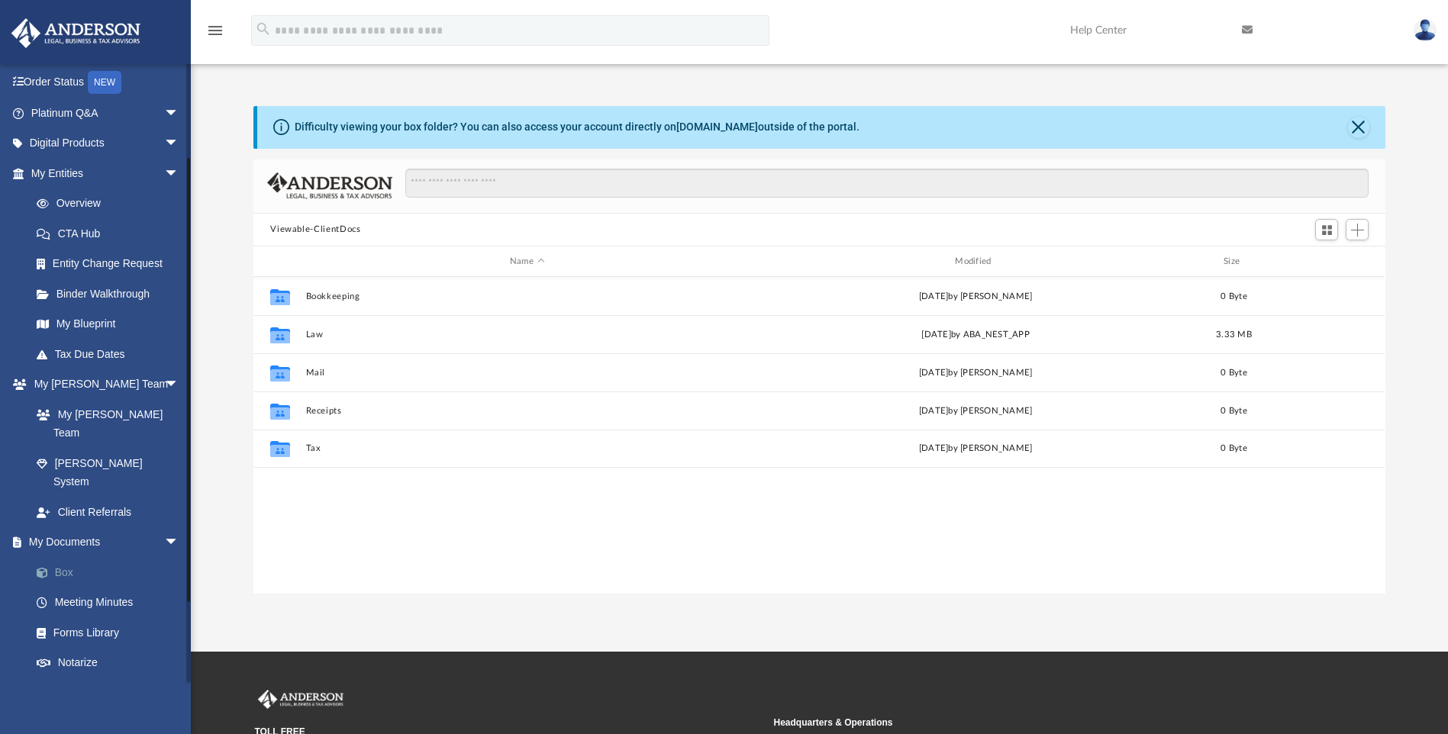
scroll to position [127, 0]
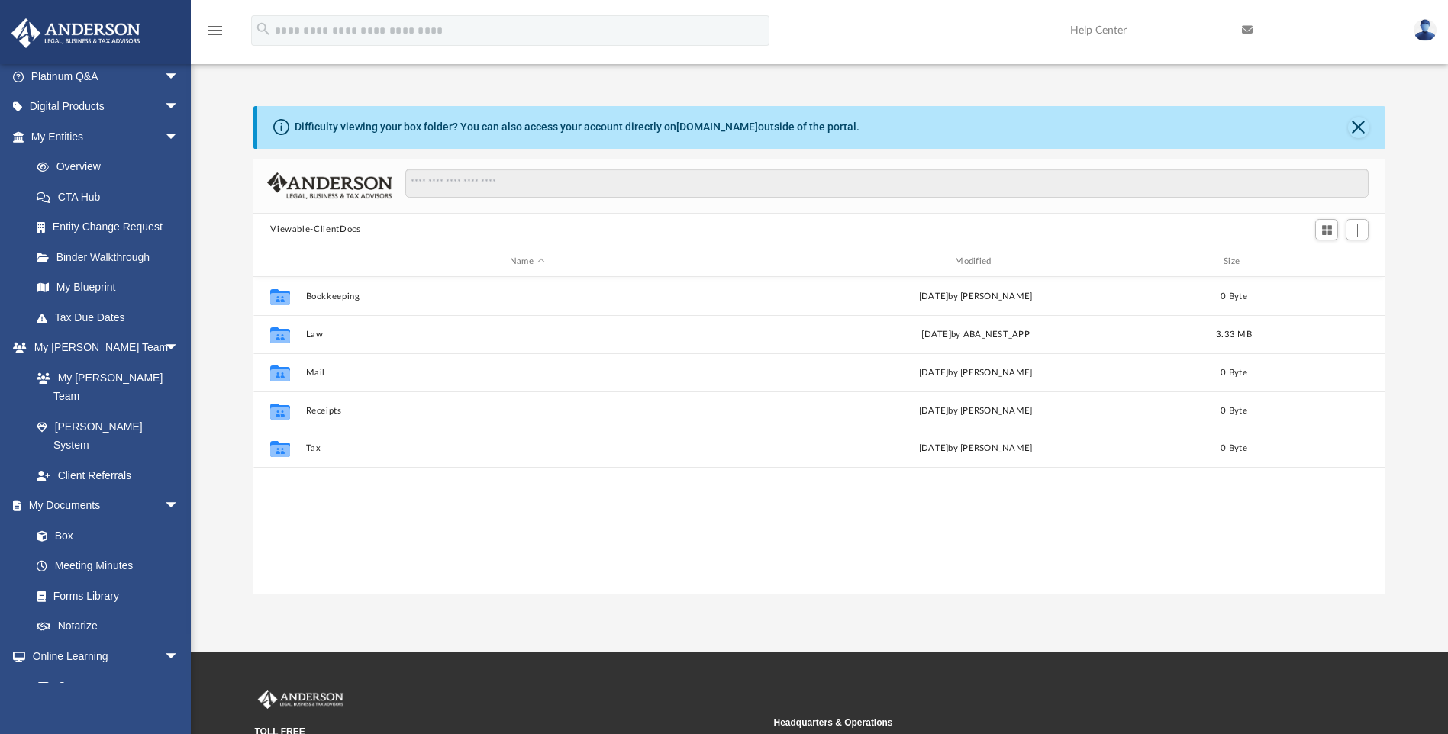
click at [1427, 31] on img at bounding box center [1425, 30] width 23 height 22
click at [101, 290] on link "My Blueprint" at bounding box center [111, 287] width 181 height 31
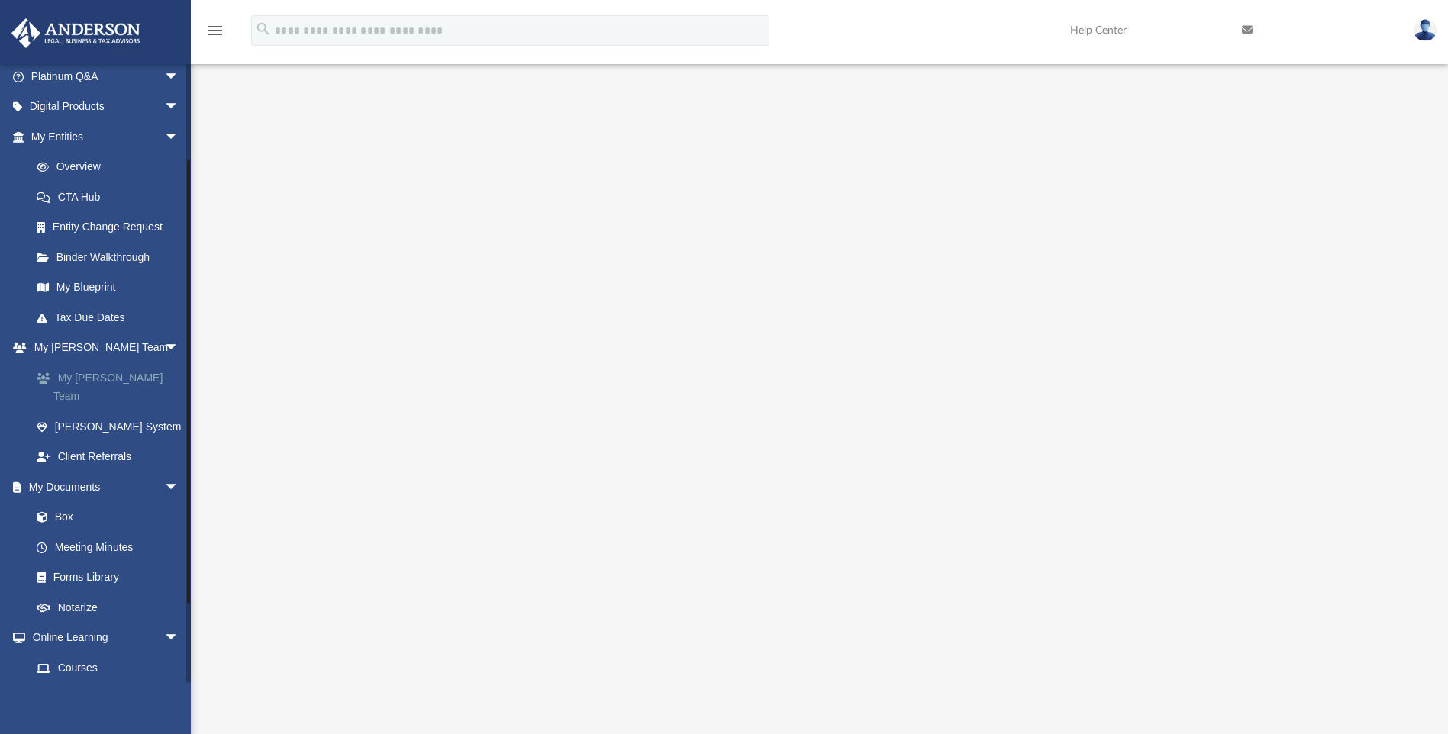
click at [98, 378] on link "My [PERSON_NAME] Team" at bounding box center [111, 387] width 181 height 49
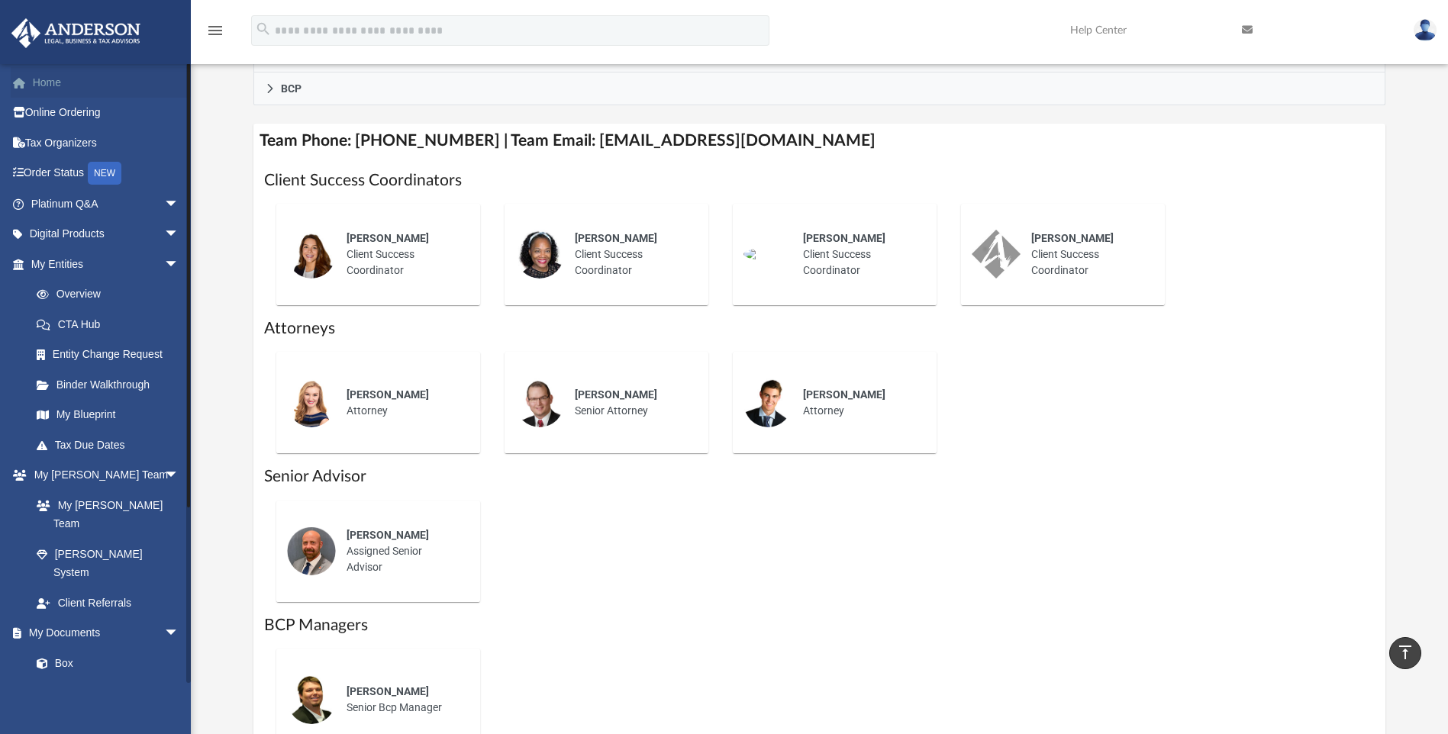
click at [53, 82] on link "Home" at bounding box center [107, 82] width 192 height 31
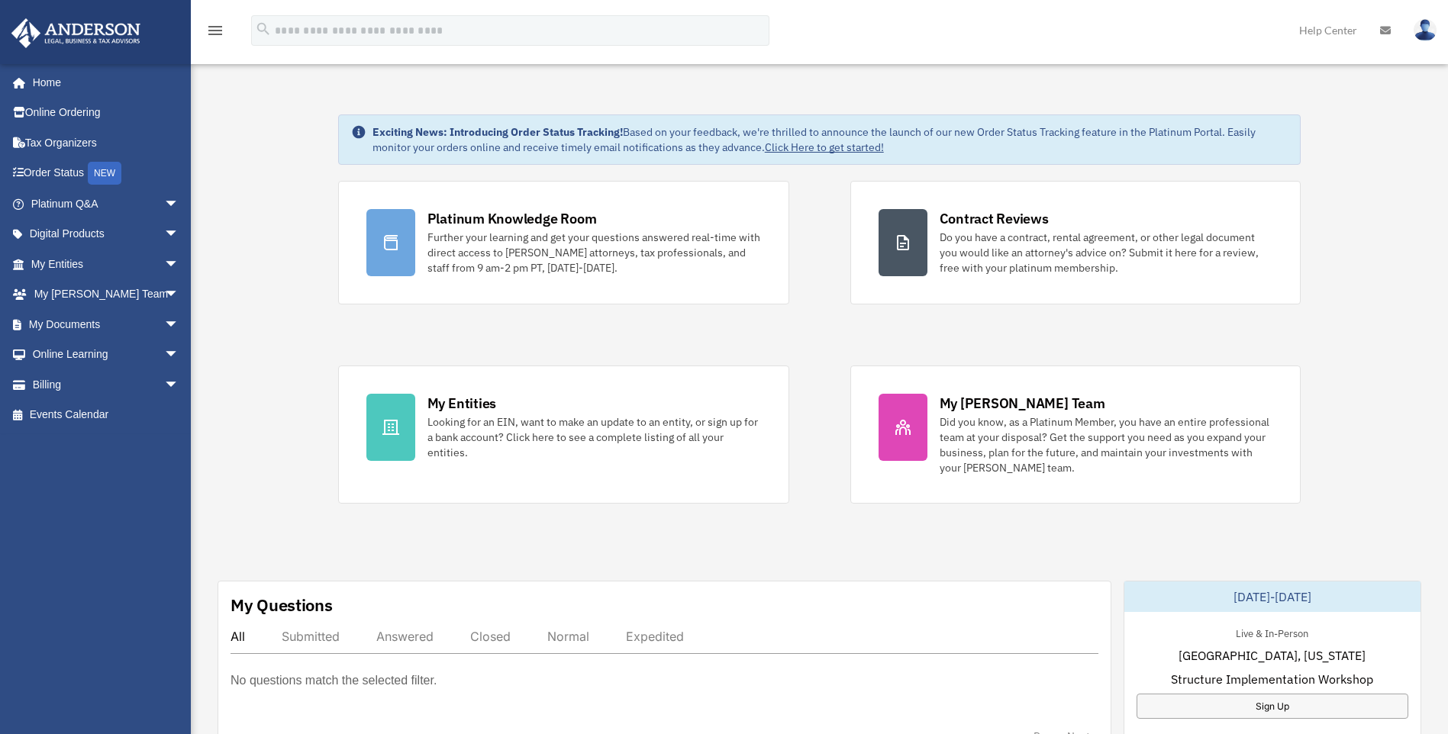
click at [1434, 31] on img at bounding box center [1425, 30] width 23 height 22
click at [1120, 134] on link "Logout" at bounding box center [1196, 133] width 153 height 31
